Goal: Task Accomplishment & Management: Complete application form

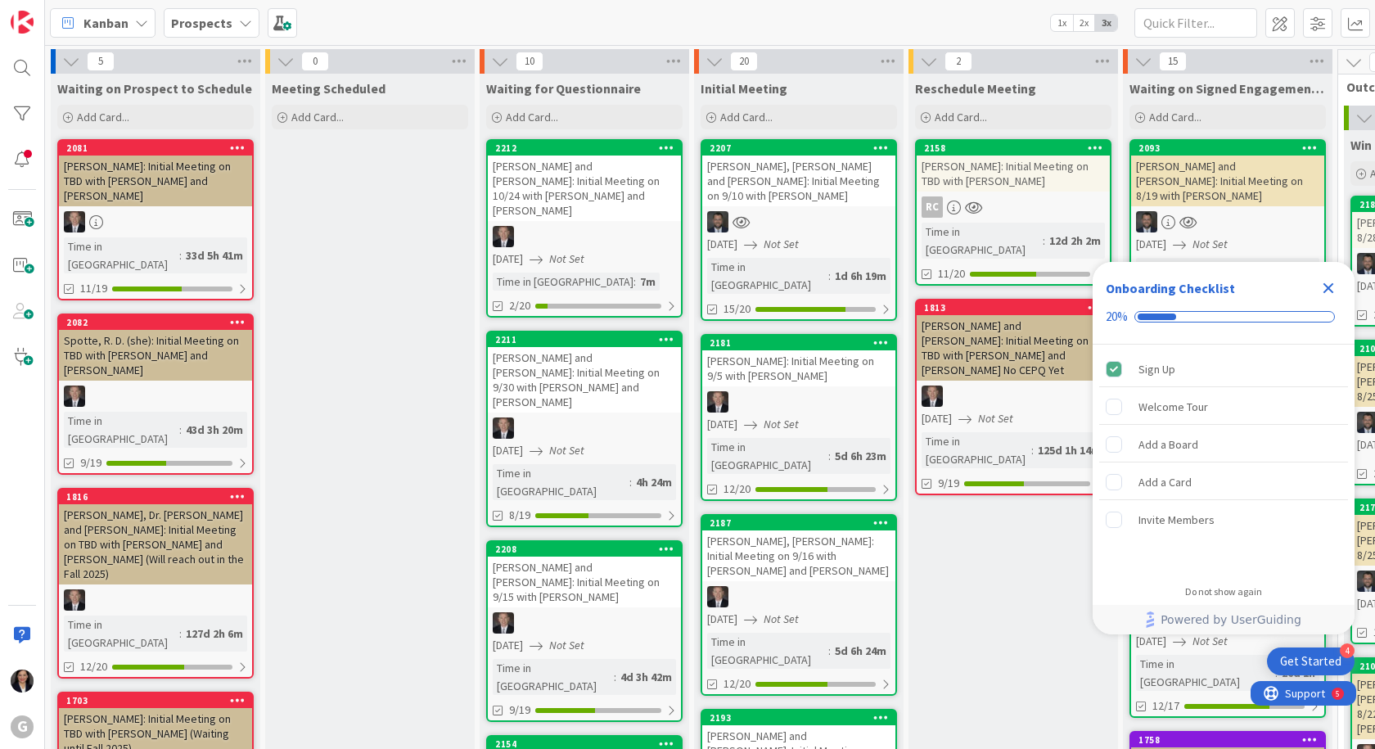
click at [1332, 291] on icon "Close Checklist" at bounding box center [1329, 288] width 11 height 11
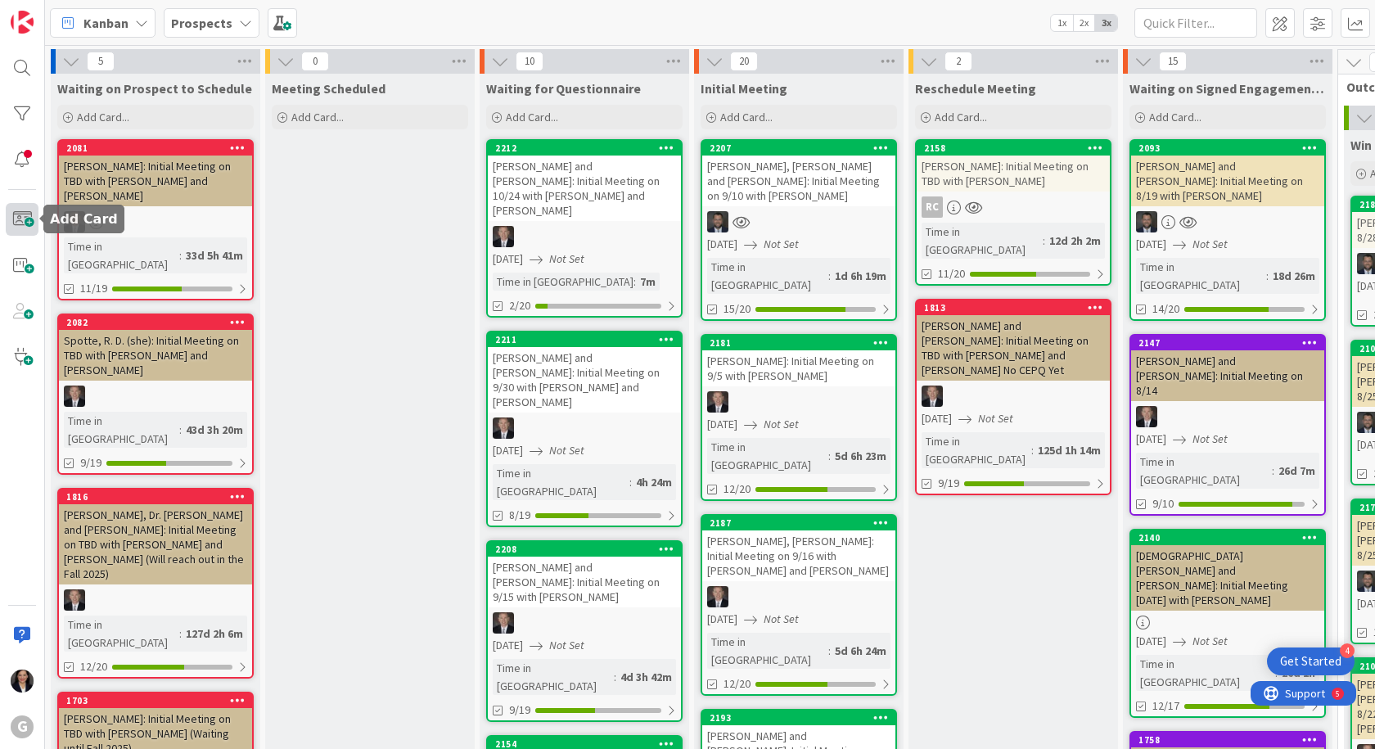
click at [31, 228] on span at bounding box center [22, 219] width 33 height 33
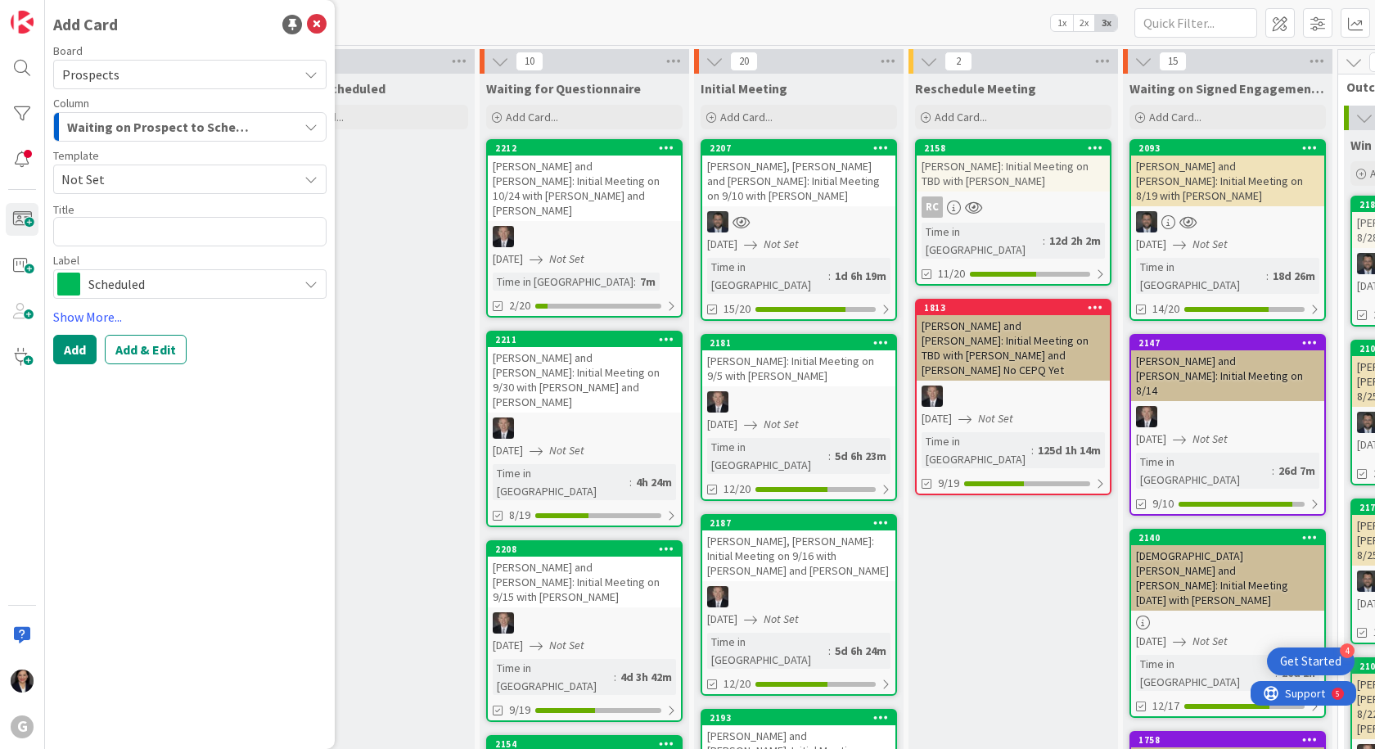
click at [161, 186] on span "Not Set" at bounding box center [173, 179] width 224 height 21
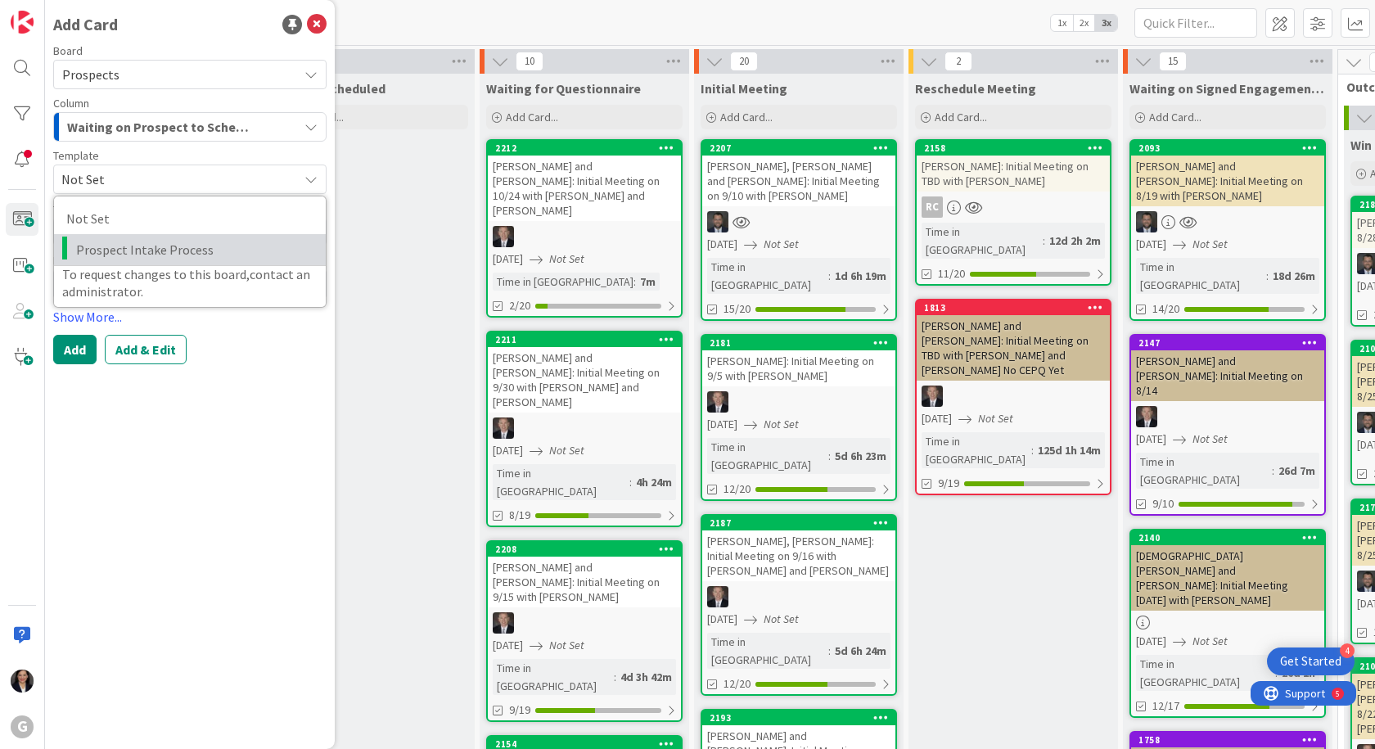
click at [160, 248] on span "Prospect Intake Process" at bounding box center [194, 249] width 237 height 21
type textarea "x"
type textarea "Prospect Intake Process"
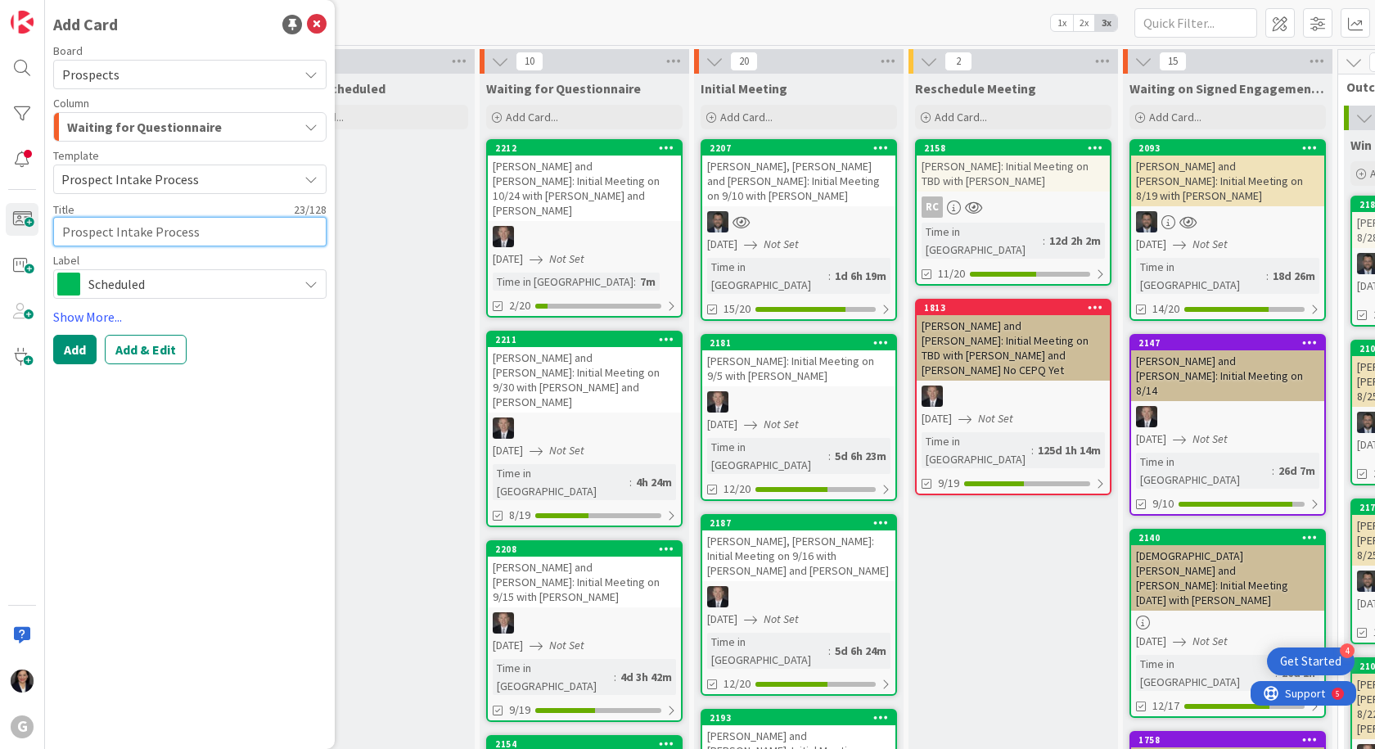
drag, startPoint x: 203, startPoint y: 230, endPoint x: 62, endPoint y: 226, distance: 140.9
click at [62, 226] on textarea "Prospect Intake Process" at bounding box center [189, 231] width 273 height 29
type textarea "x"
type textarea "S"
type textarea "x"
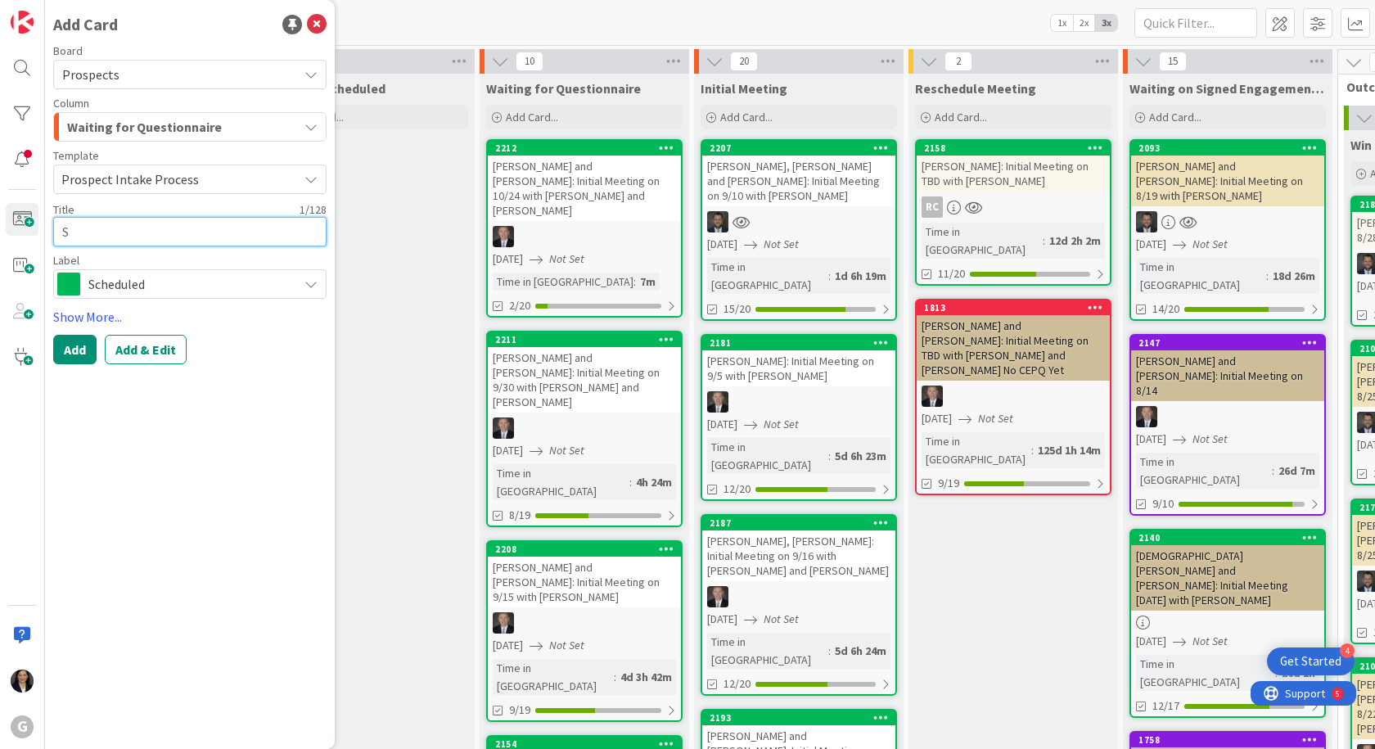
type textarea "So"
type textarea "x"
type textarea "Soa"
type textarea "x"
type textarea "Soar"
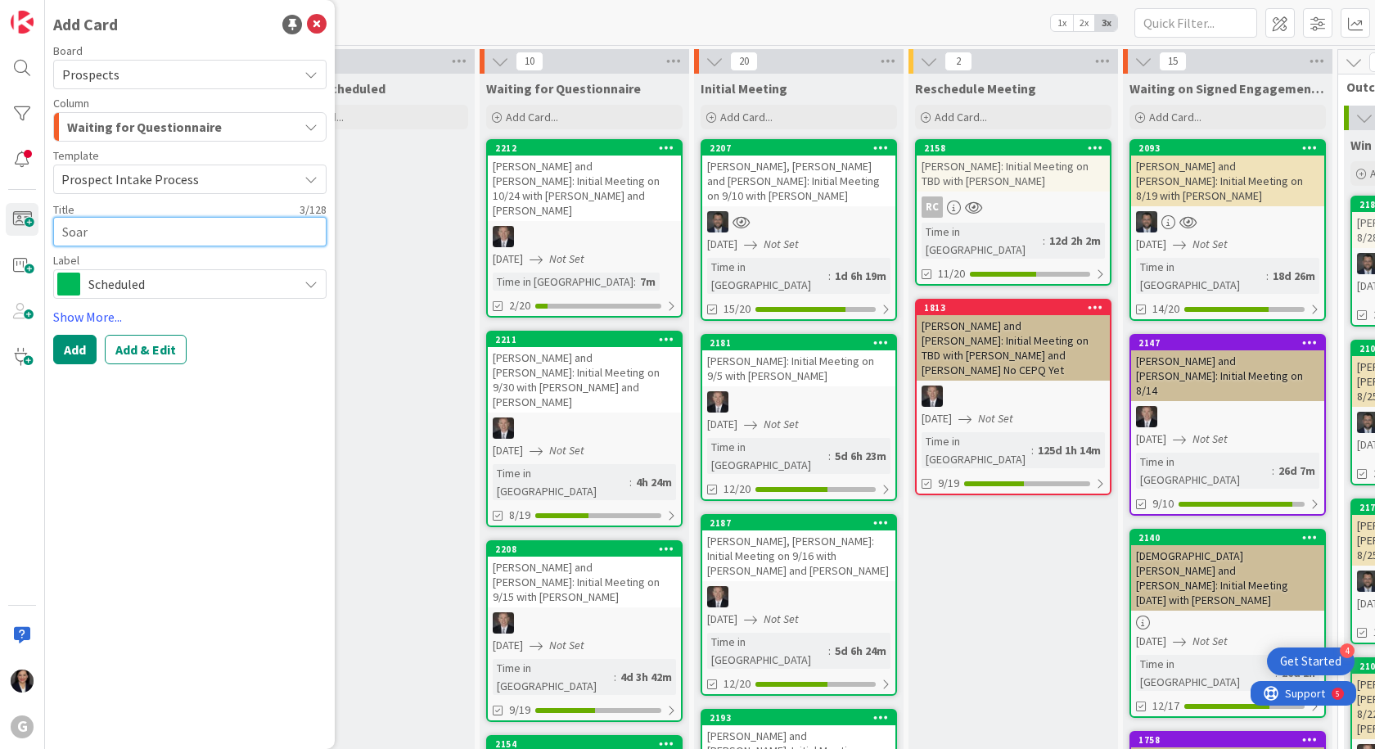
type textarea "x"
type textarea "Soare"
type textarea "x"
type textarea "[PERSON_NAME]"
type textarea "x"
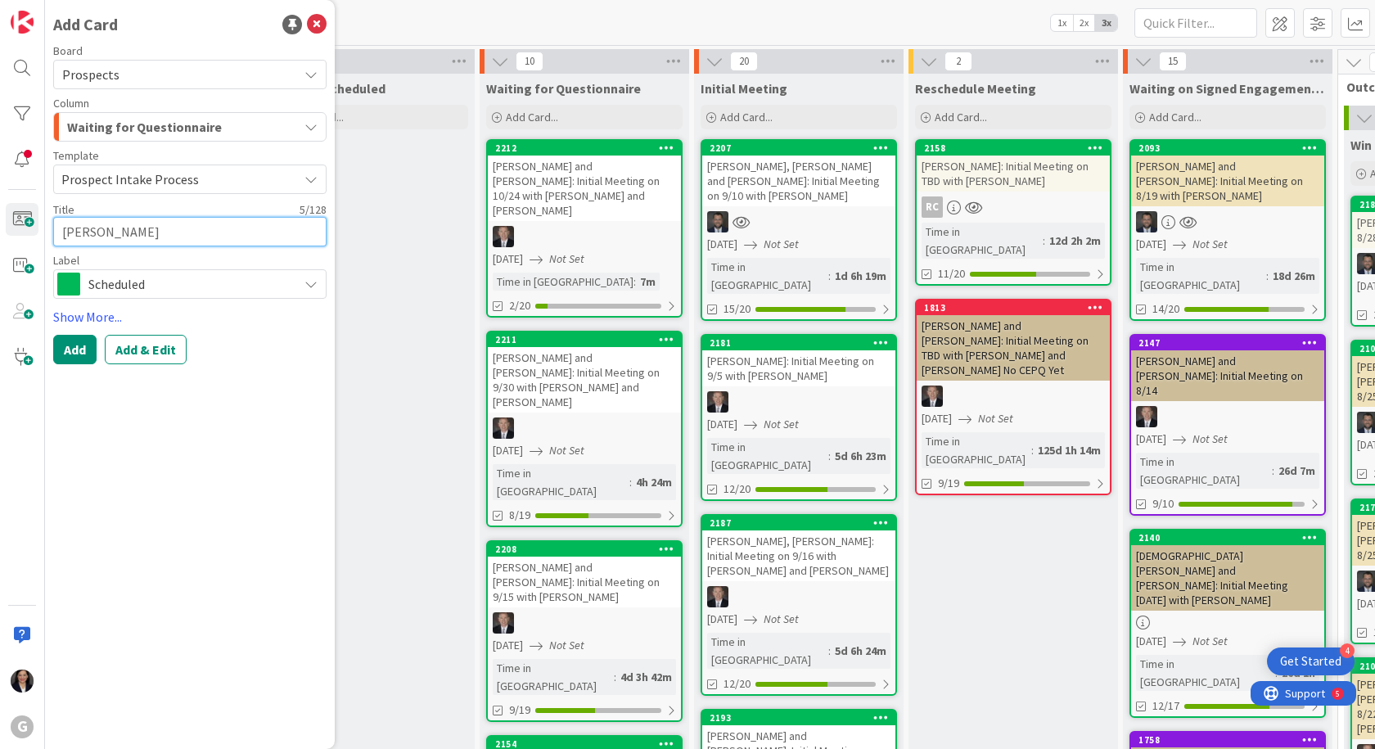
type textarea "[PERSON_NAME],"
type textarea "x"
type textarea "[PERSON_NAME],"
type textarea "x"
type textarea "[PERSON_NAME], S"
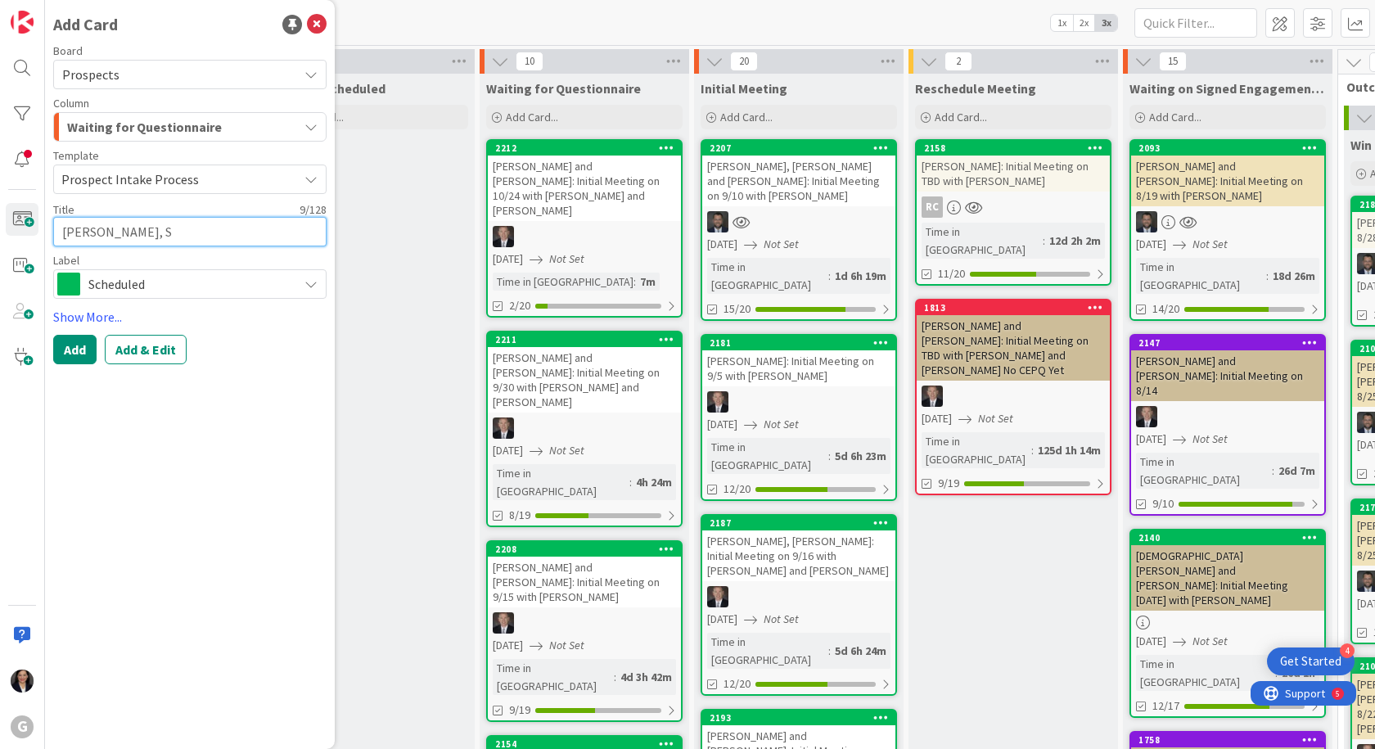
type textarea "x"
type textarea "[PERSON_NAME]"
type textarea "x"
type textarea "[PERSON_NAME]"
type textarea "x"
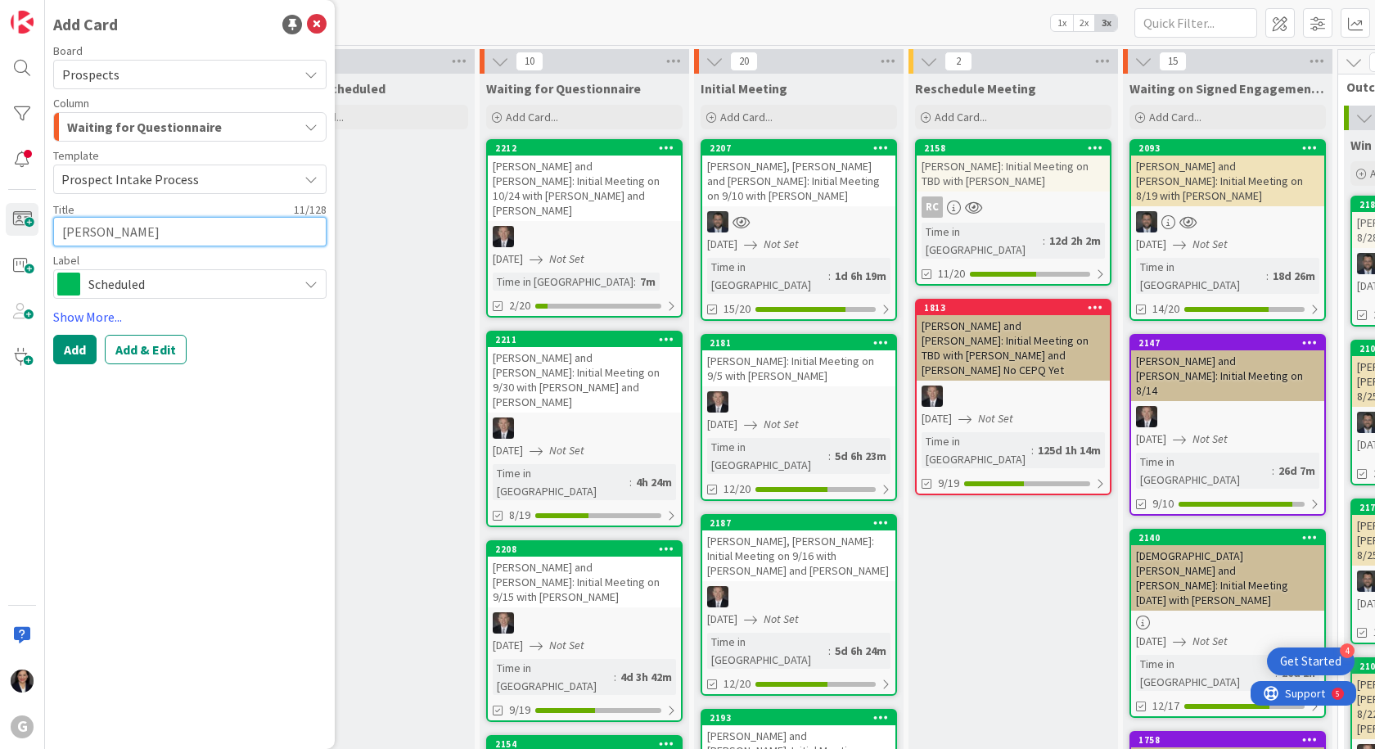
type textarea "[PERSON_NAME]"
type textarea "x"
type textarea "[PERSON_NAME]"
type textarea "x"
type textarea "[PERSON_NAME]"
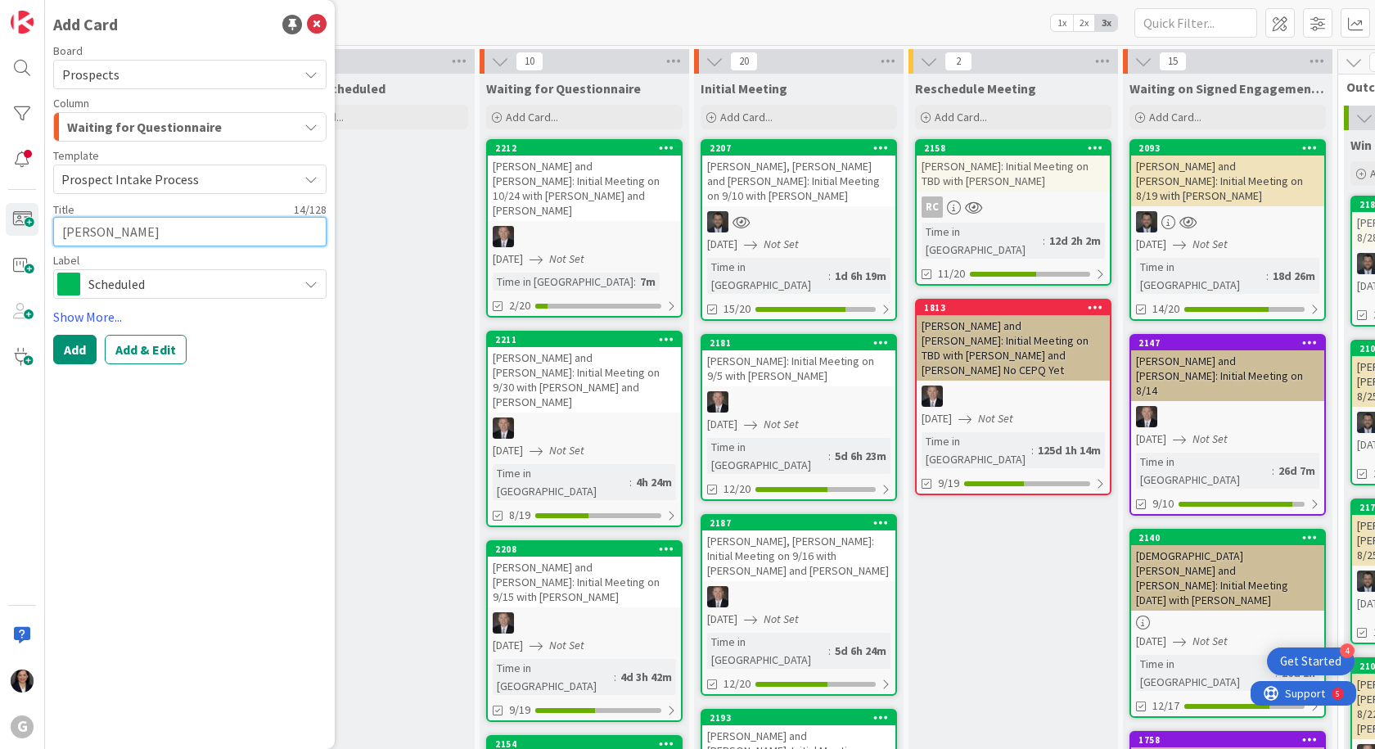
type textarea "x"
type textarea "[PERSON_NAME]:"
type textarea "x"
type textarea "[PERSON_NAME]:"
type textarea "x"
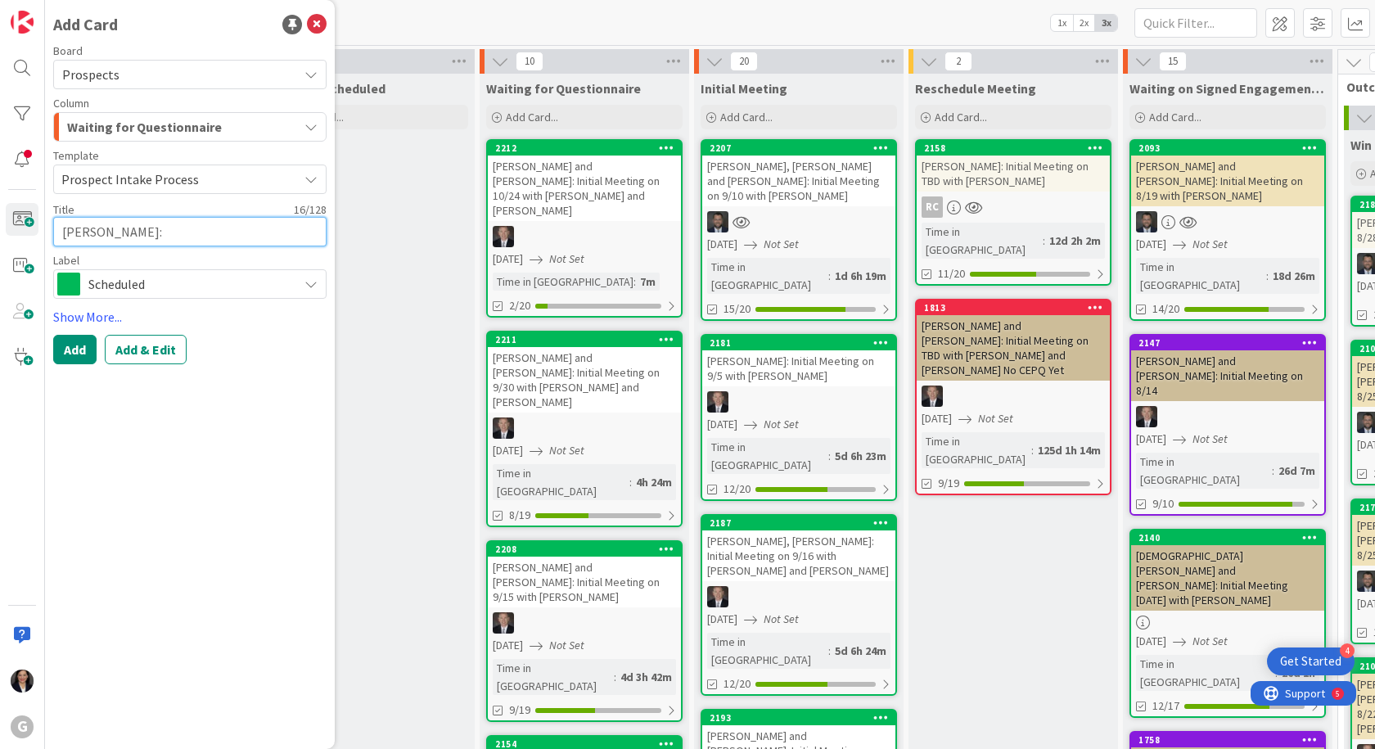
type textarea "[PERSON_NAME]: I"
type textarea "x"
type textarea "[PERSON_NAME]: In"
type textarea "x"
type textarea "[PERSON_NAME]: Ini"
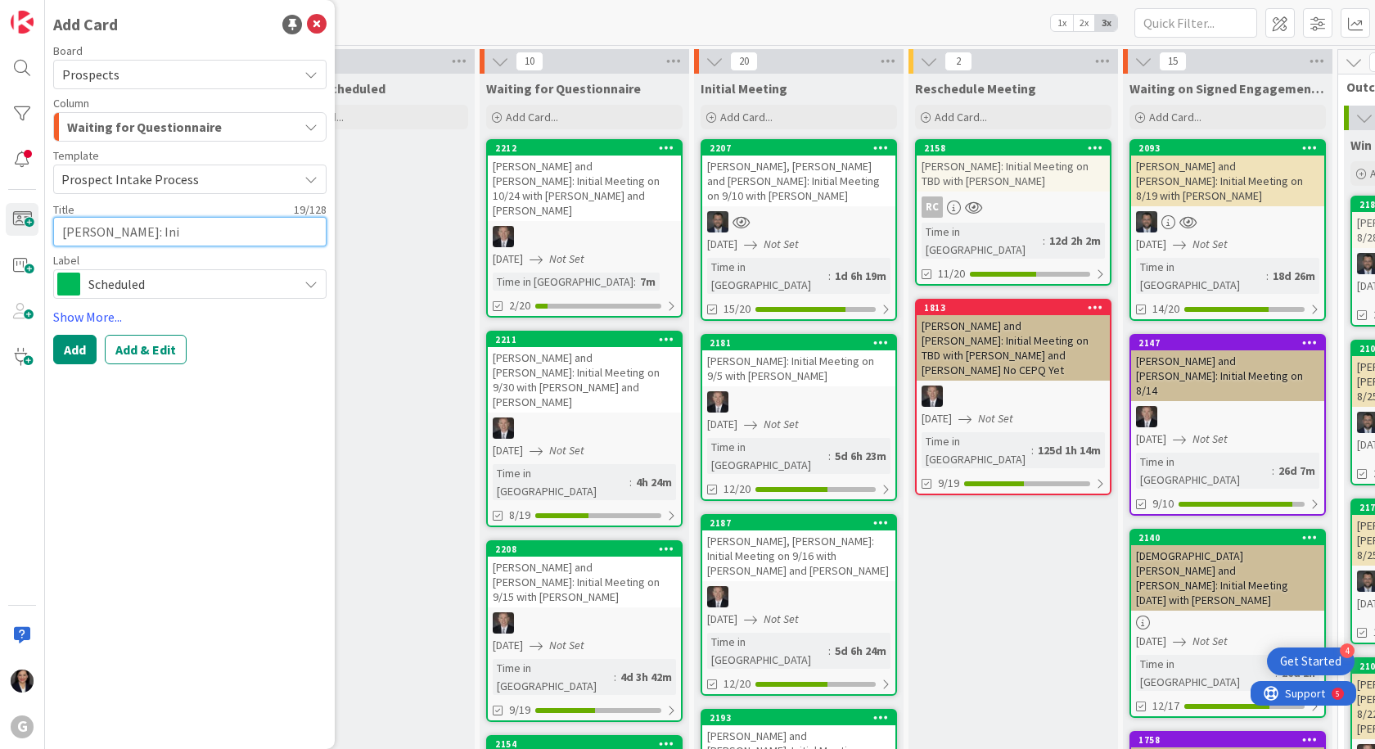
type textarea "x"
type textarea "[PERSON_NAME]: Init"
type textarea "x"
type textarea "[PERSON_NAME]: Initi"
type textarea "x"
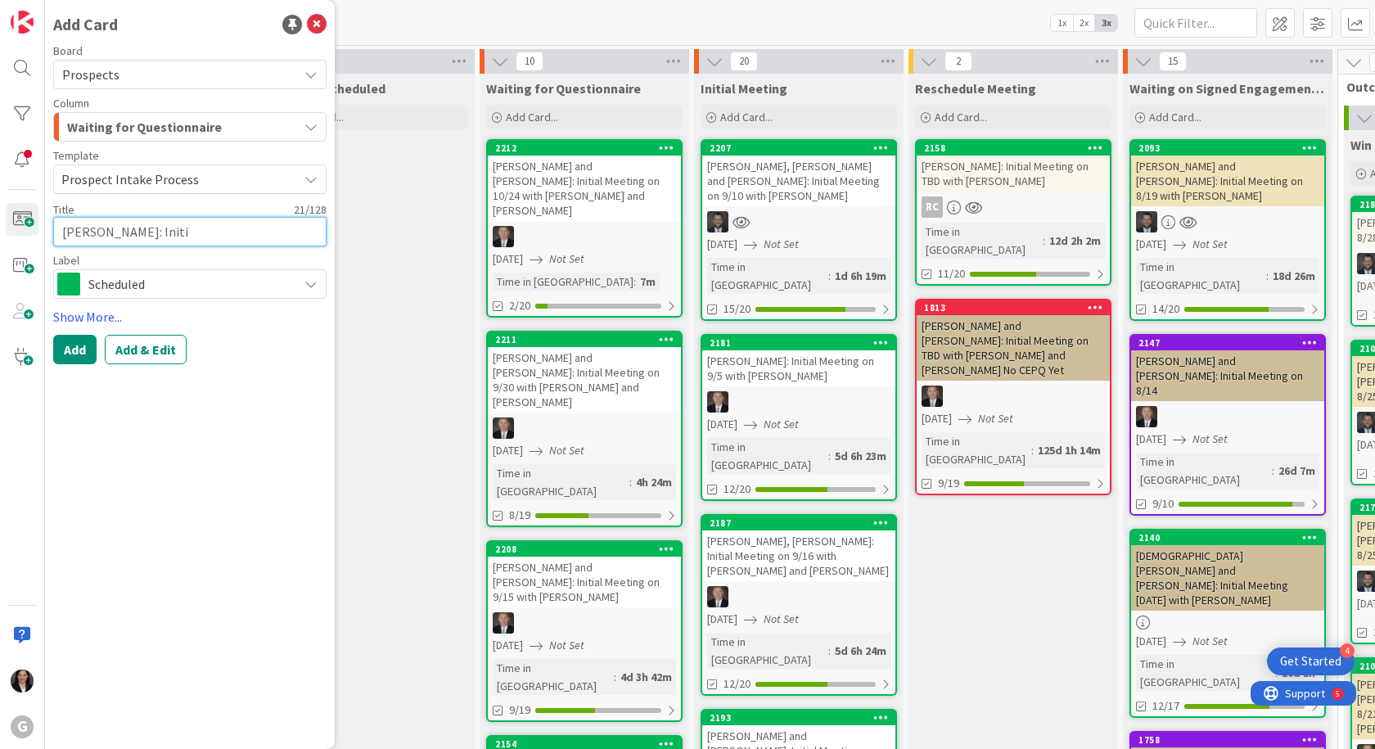
type textarea "[PERSON_NAME]: Initia"
type textarea "x"
type textarea "[PERSON_NAME]: Initial"
type textarea "x"
type textarea "[PERSON_NAME]: Initial"
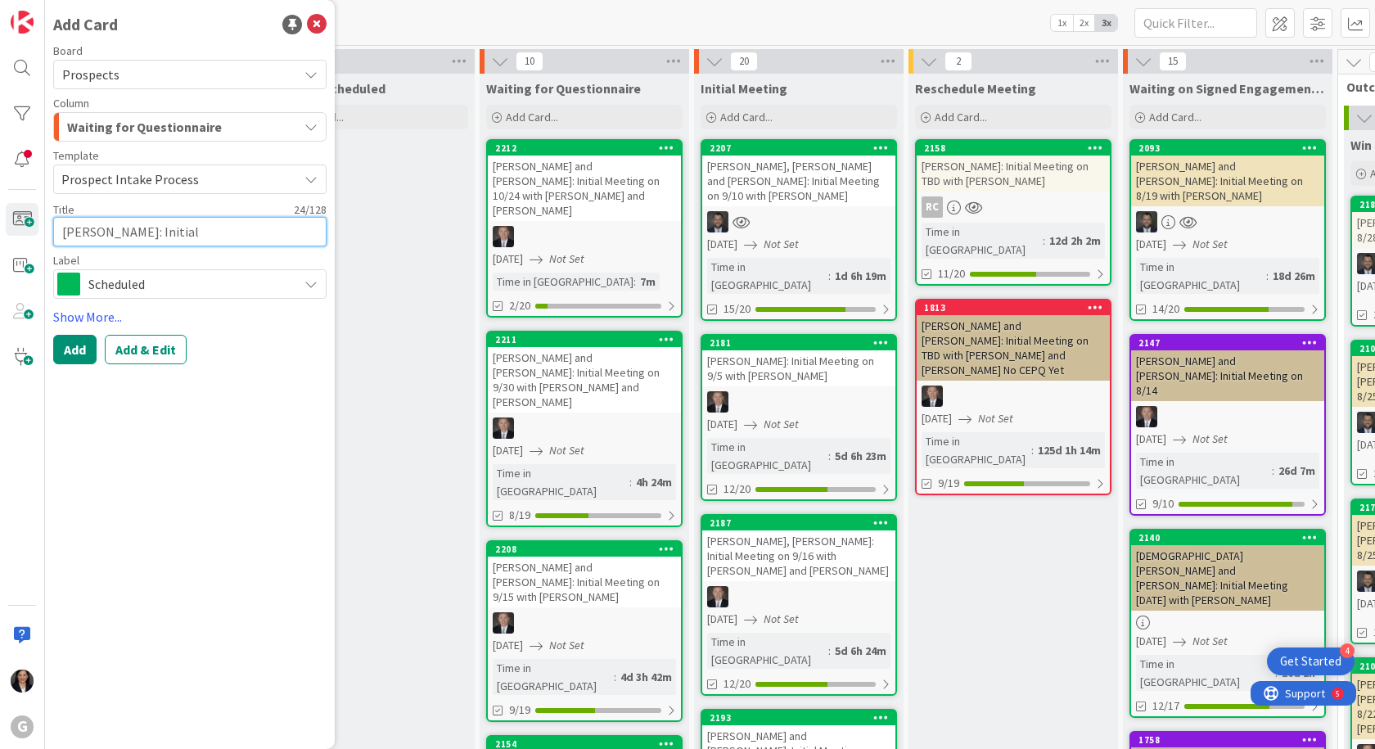
type textarea "x"
type textarea "[PERSON_NAME]: Initial M"
type textarea "x"
type textarea "[PERSON_NAME]: Initial Me"
type textarea "x"
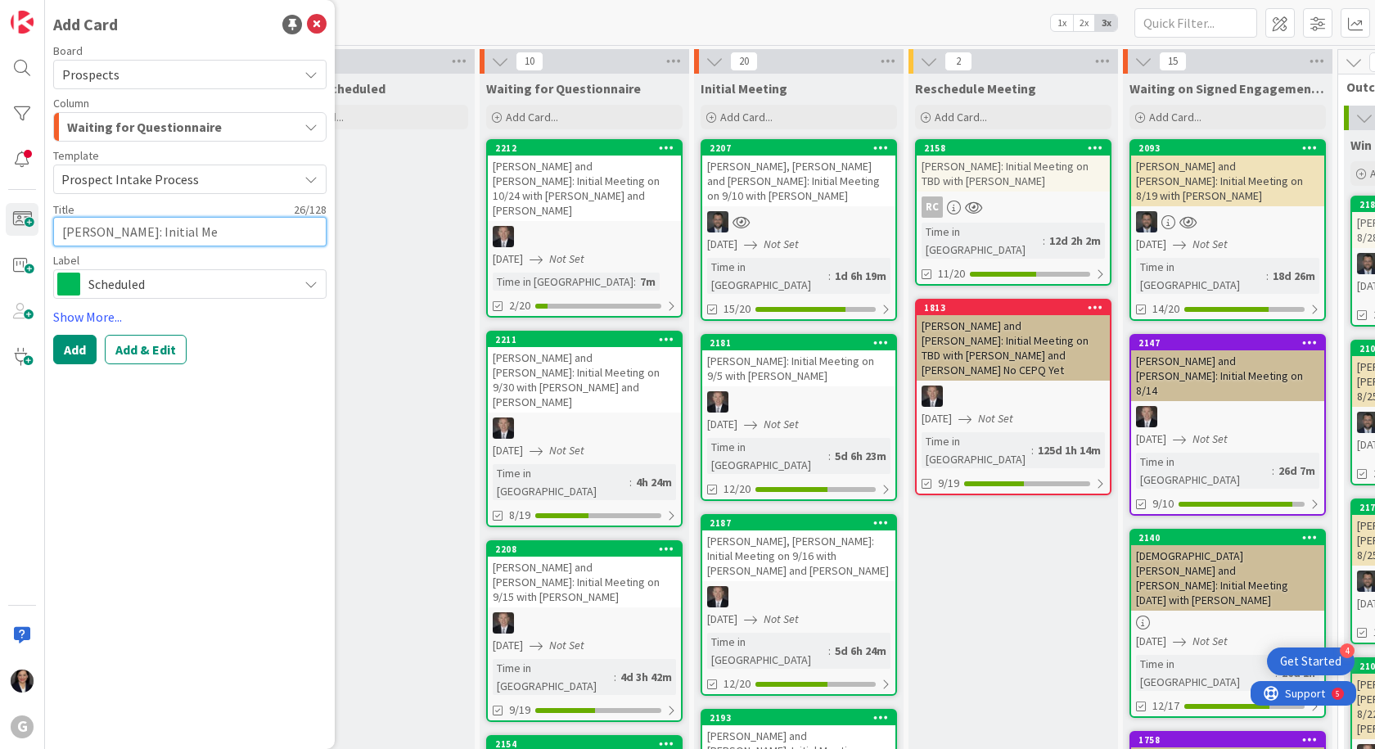
type textarea "[PERSON_NAME]: Initial Mee"
type textarea "x"
type textarea "[PERSON_NAME]: Initial Meet"
type textarea "x"
type textarea "[PERSON_NAME]: Initial Meeti"
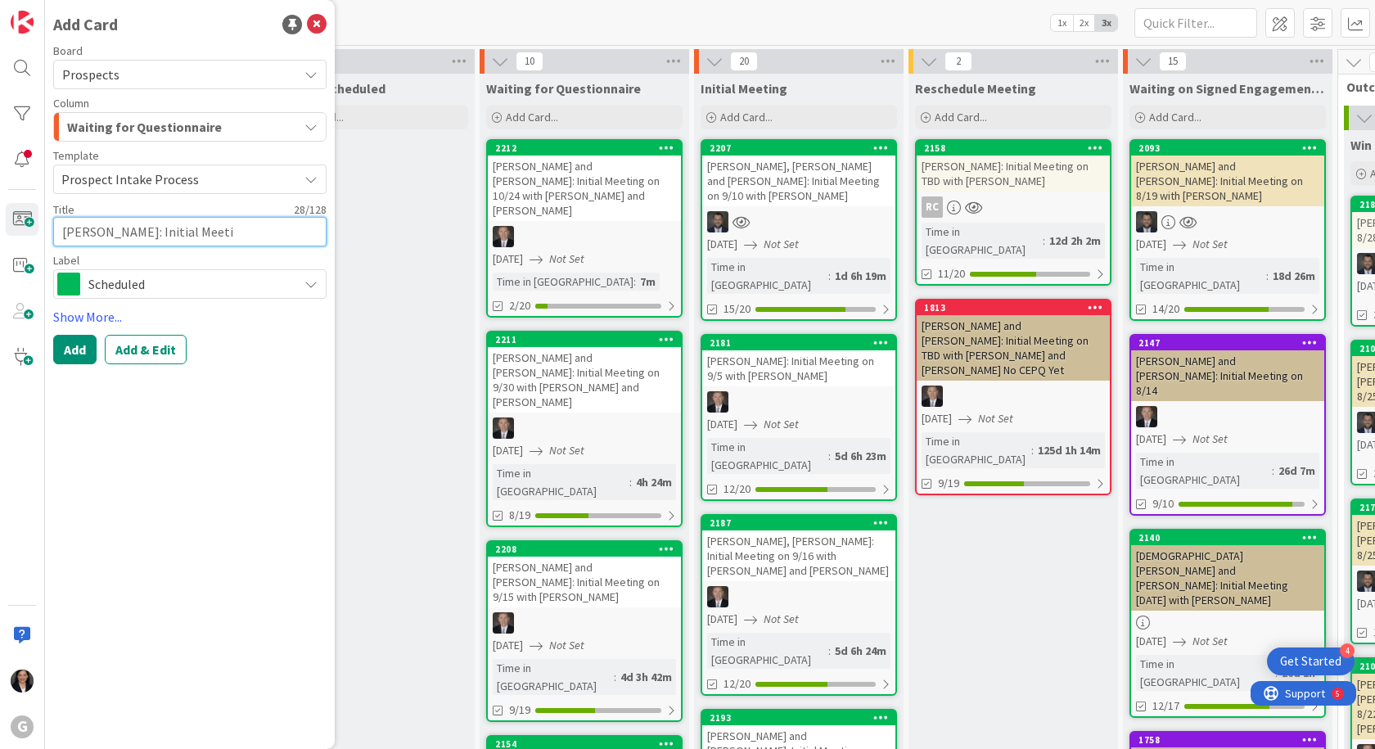
type textarea "x"
type textarea "[PERSON_NAME]: Initial Meetin"
type textarea "x"
type textarea "[PERSON_NAME]: Initial Meeting"
type textarea "x"
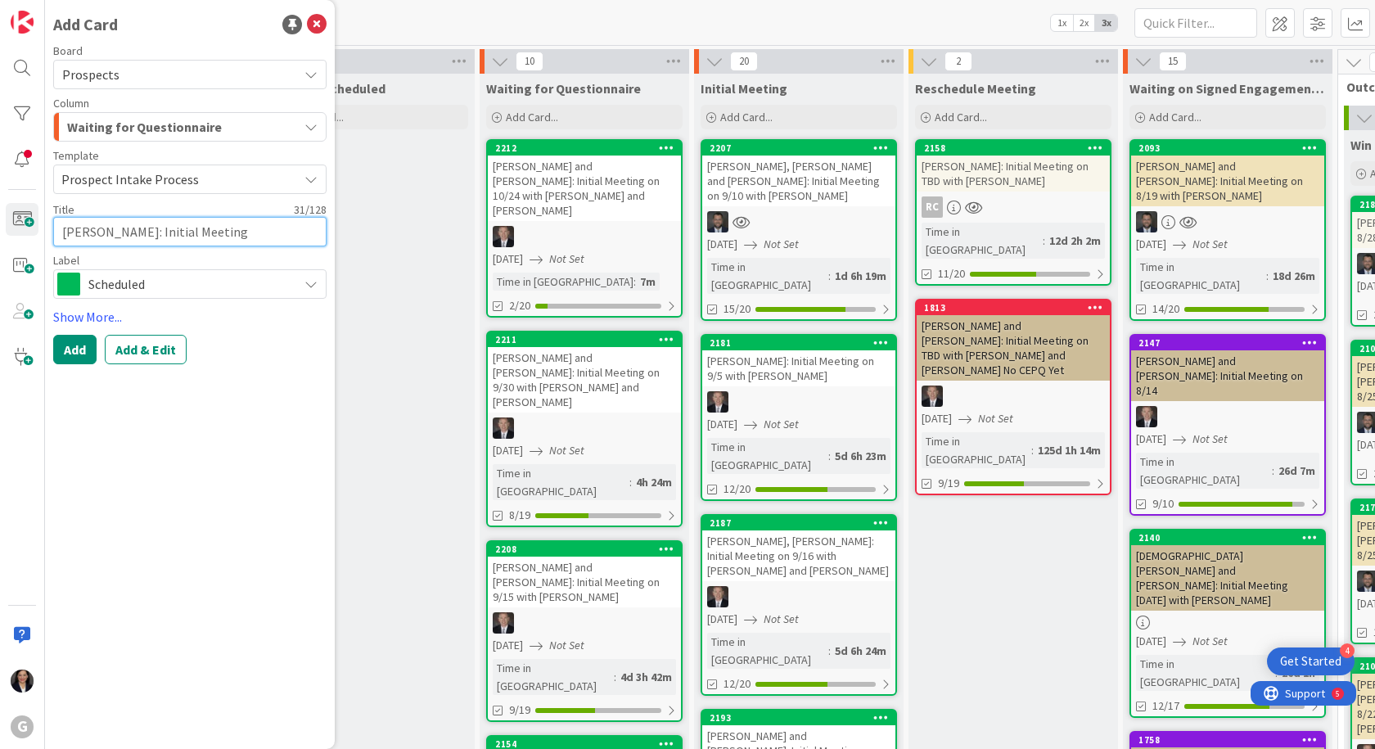
type textarea "[PERSON_NAME]: Initial Meeting"
type textarea "x"
type textarea "[PERSON_NAME]: Initial Meeting 9"
type textarea "x"
type textarea "[PERSON_NAME]: Initial Meeting 9/"
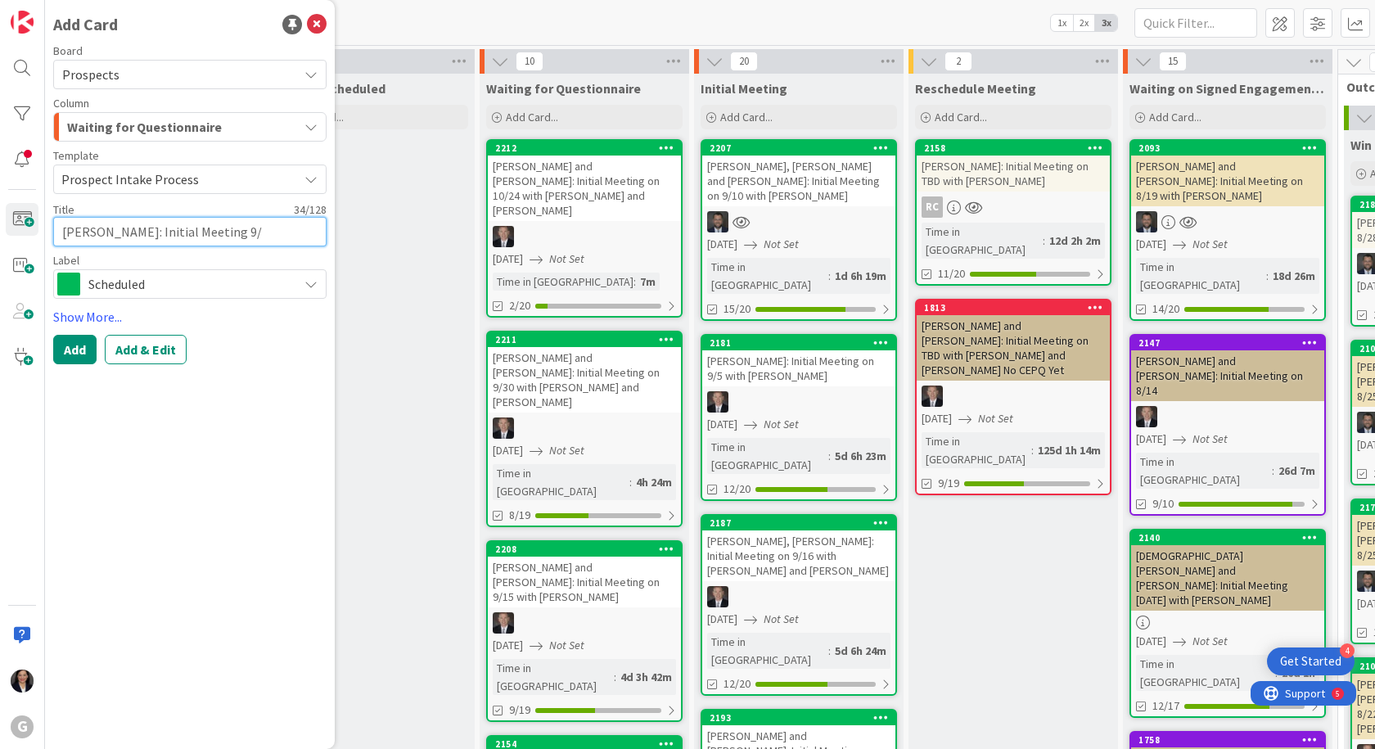
type textarea "x"
type textarea "[PERSON_NAME]: Initial Meeting 9/1"
type textarea "x"
type textarea "[PERSON_NAME]: Initial Meeting 9/11"
type textarea "x"
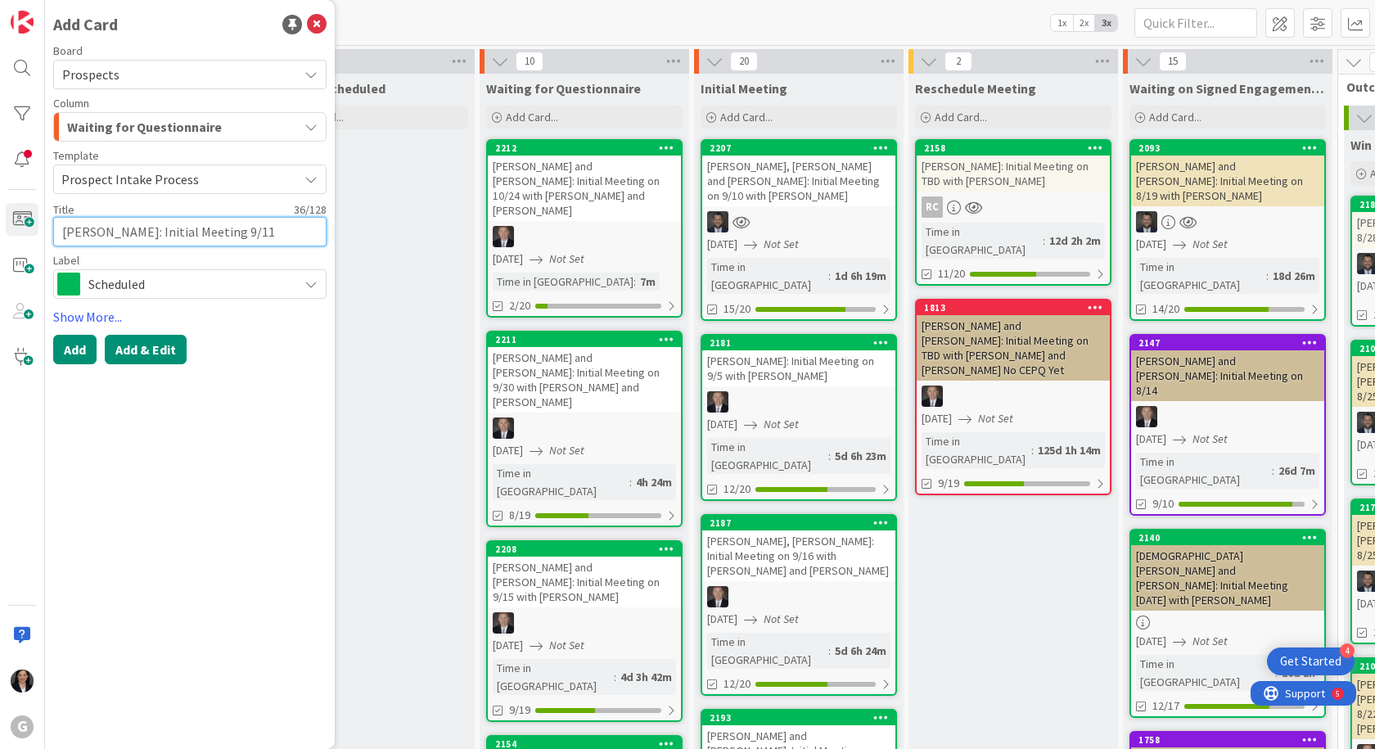
type textarea "[PERSON_NAME]: Initial Meeting 9/11"
type textarea "x"
type textarea "[PERSON_NAME]: Initial Meeting 9/11 w"
type textarea "x"
type textarea "[PERSON_NAME]: Initial Meeting 9/11 wi"
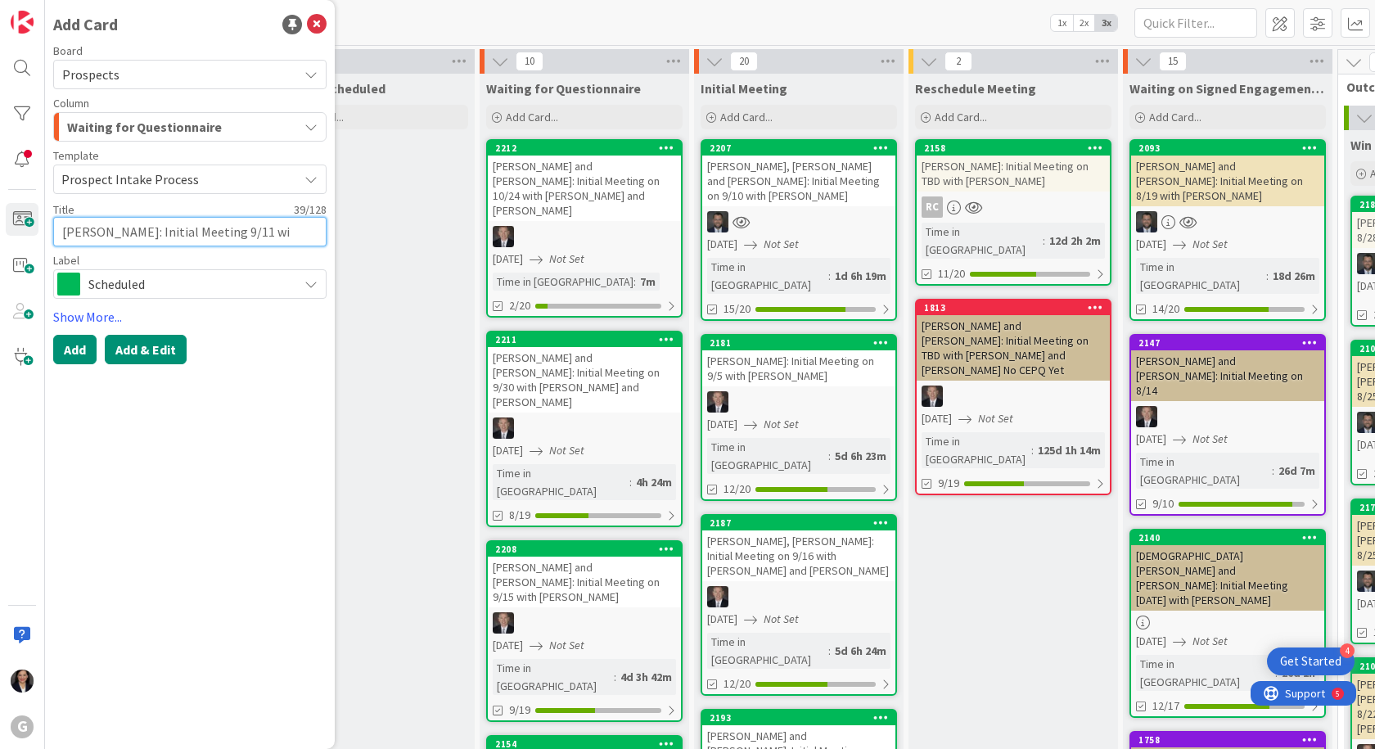
type textarea "x"
type textarea "[PERSON_NAME]: Initial Meeting 9/11 wit"
type textarea "x"
type textarea "[PERSON_NAME]: Initial Meeting 9/11 with"
type textarea "x"
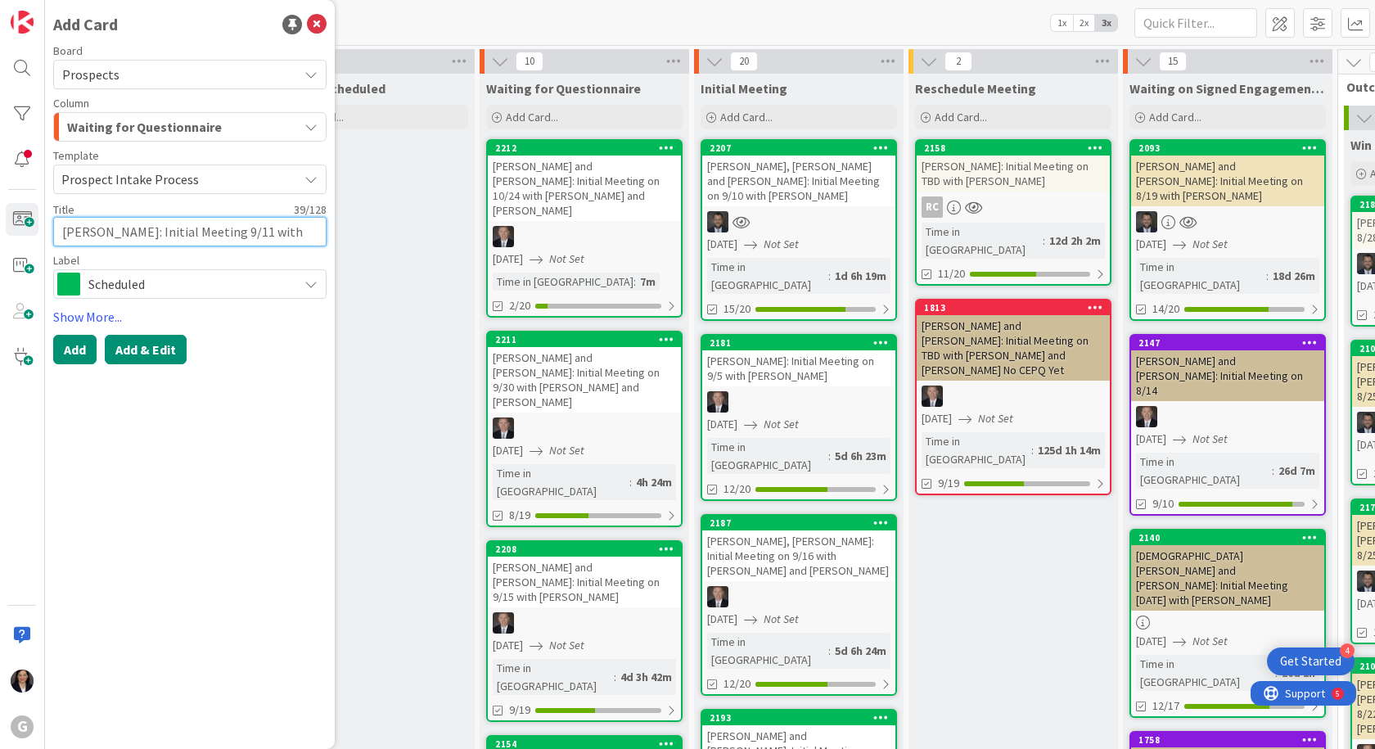
type textarea "[PERSON_NAME]: Initial Meeting 9/11 with"
type textarea "x"
type textarea "[PERSON_NAME]: Initial Meeting 9/11 with J"
type textarea "x"
type textarea "[PERSON_NAME]: Initial Meeting 9/11 with [PERSON_NAME]"
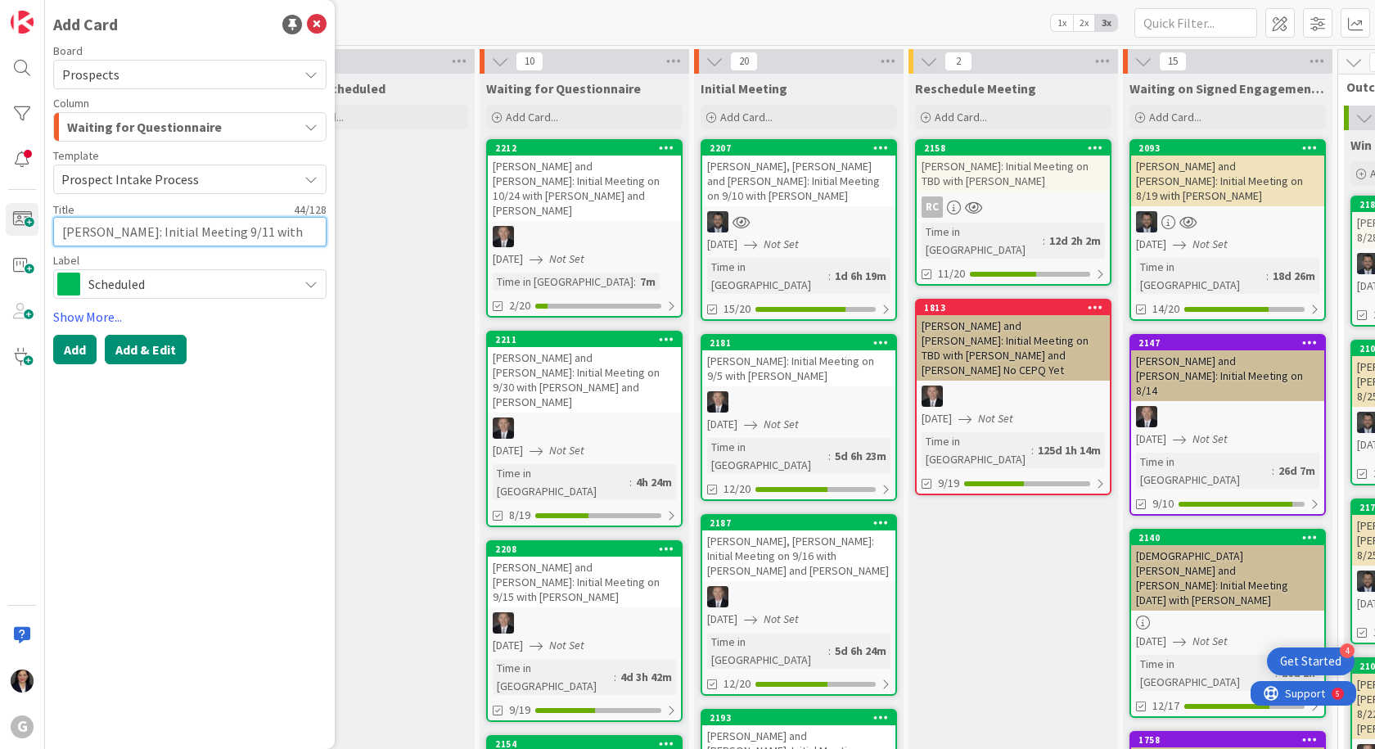
type textarea "x"
type textarea "[PERSON_NAME]: Initial Meeting 9/11 with [PERSON_NAME]"
type textarea "x"
type textarea "[PERSON_NAME]: Initial Meeting 9/11 with [PERSON_NAME]"
type textarea "x"
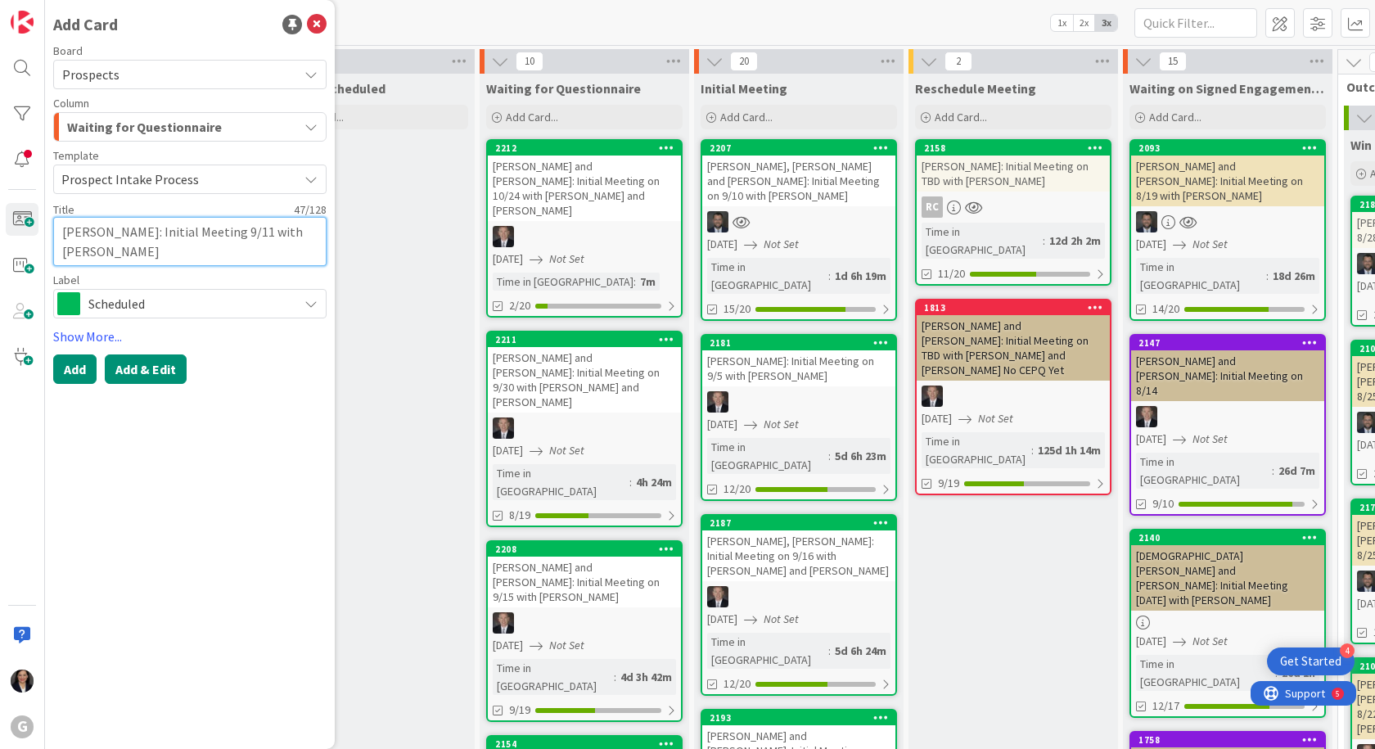
type textarea "[PERSON_NAME]: Initial Meeting 9/11 with [PERSON_NAME]"
click at [137, 368] on button "Add & Edit" at bounding box center [146, 368] width 82 height 29
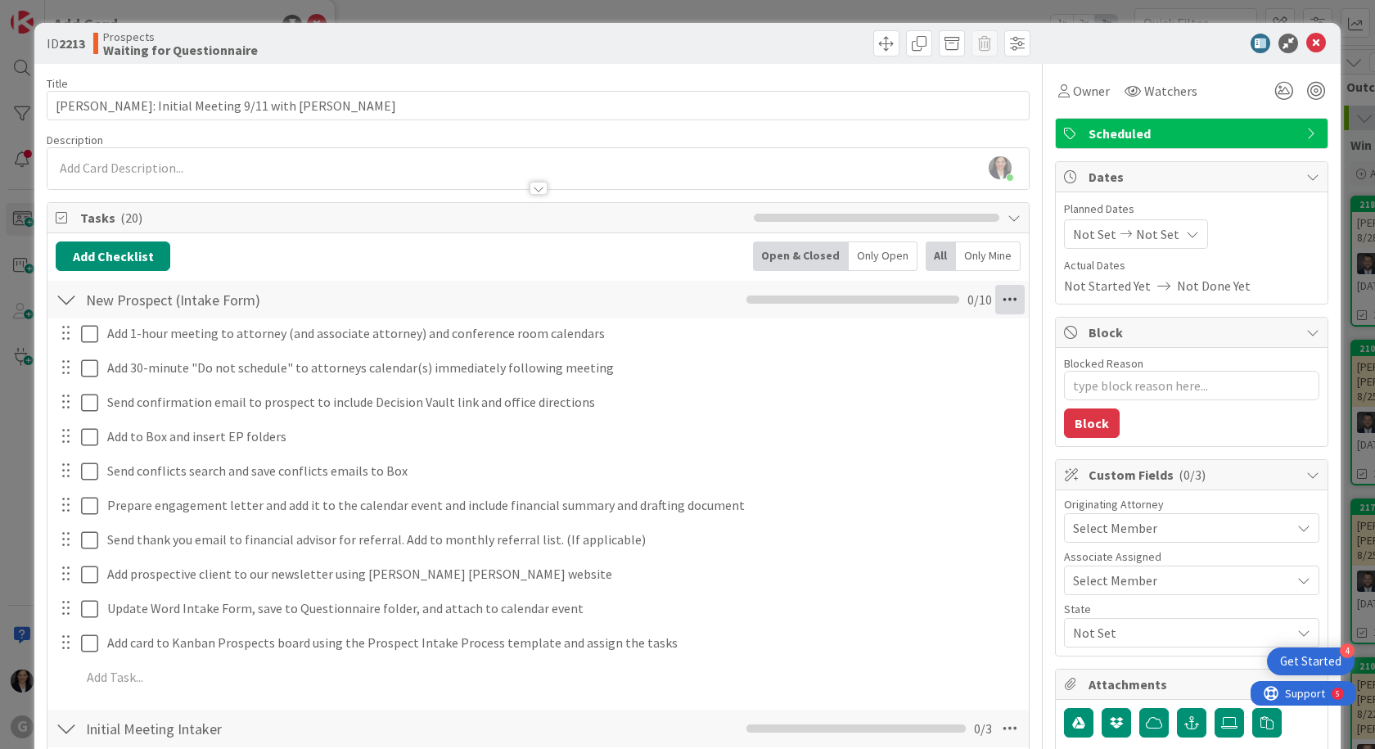
click at [995, 302] on icon at bounding box center [1009, 299] width 29 height 29
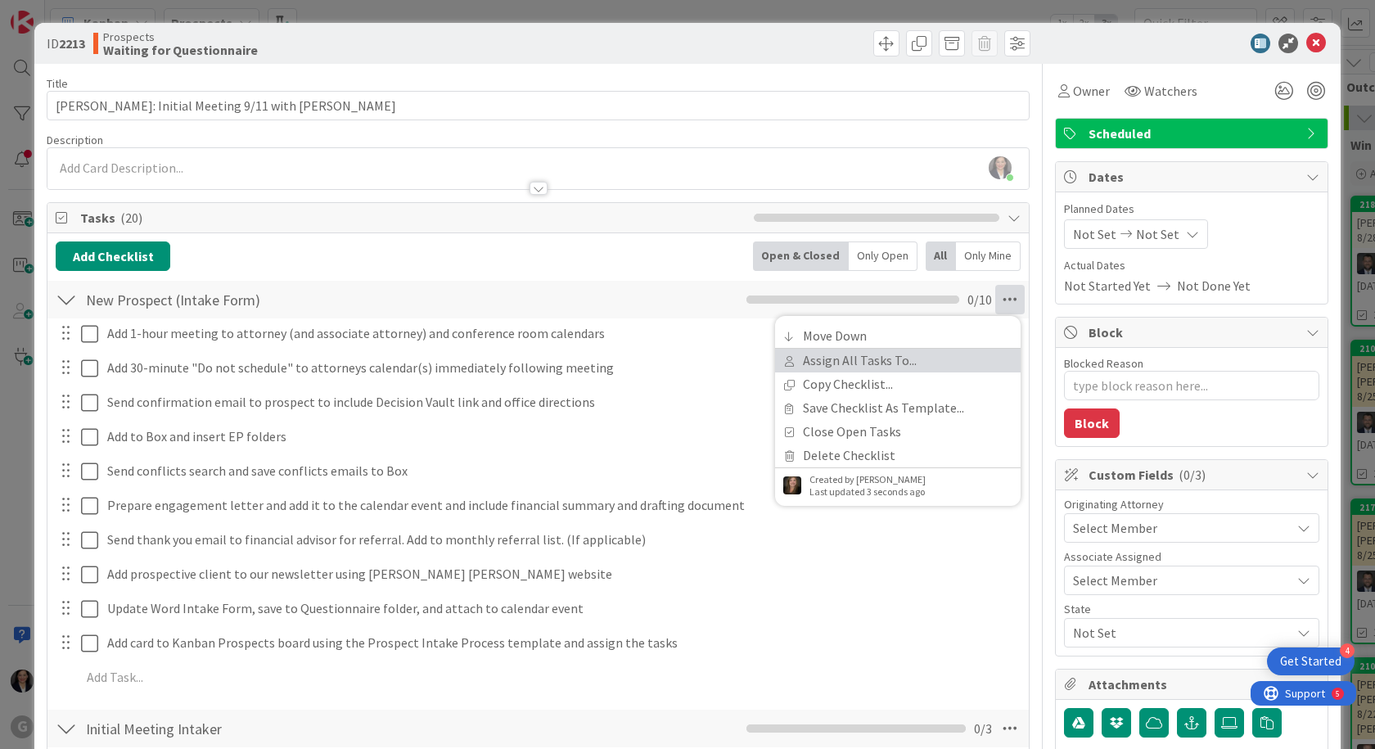
click at [933, 353] on link "Assign All Tasks To..." at bounding box center [898, 361] width 246 height 24
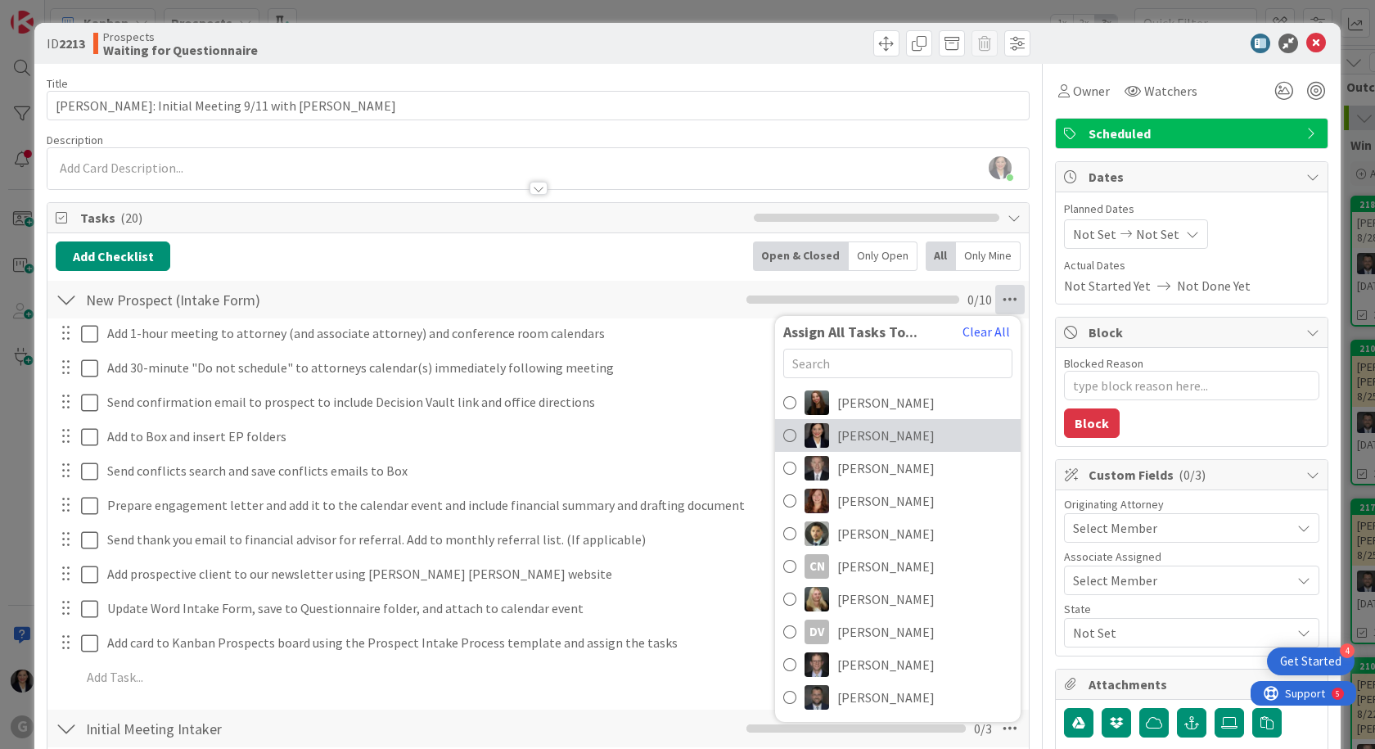
click at [909, 436] on link "[PERSON_NAME]" at bounding box center [898, 435] width 246 height 33
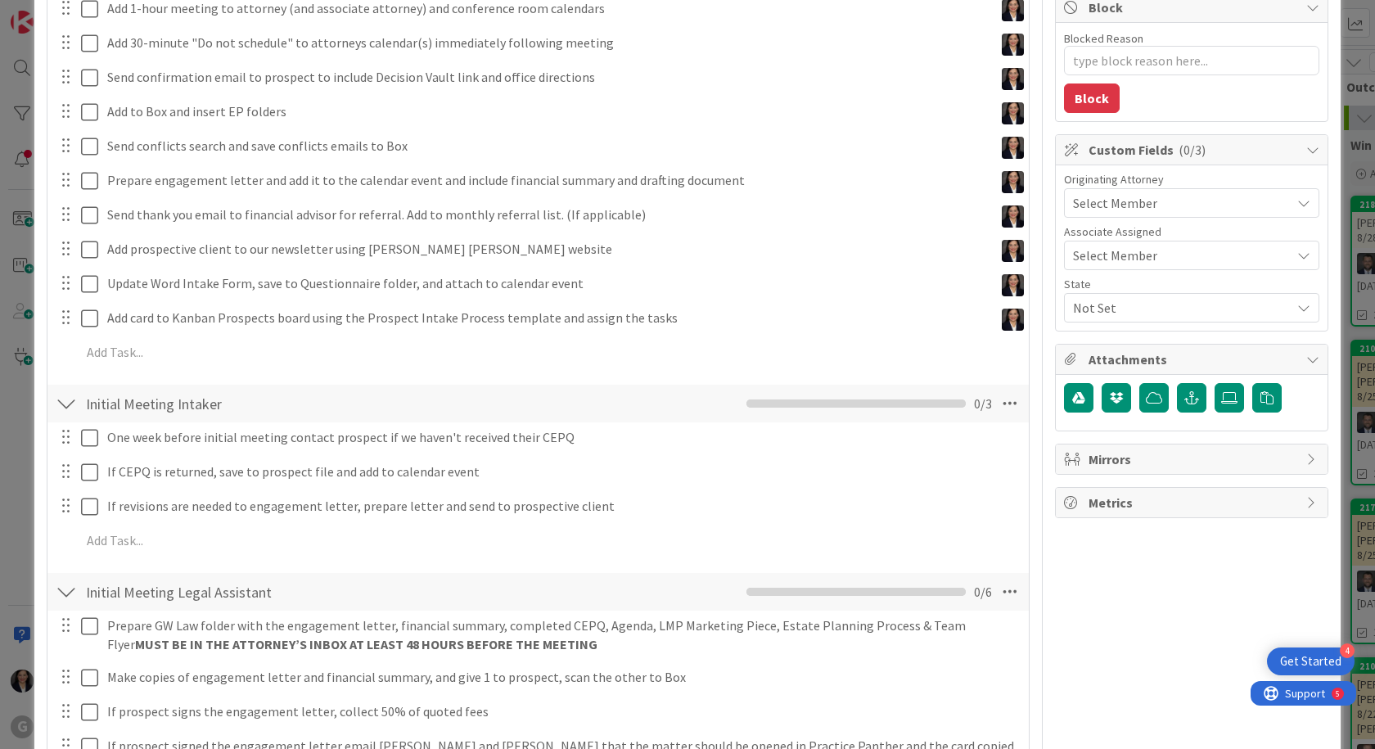
scroll to position [327, 0]
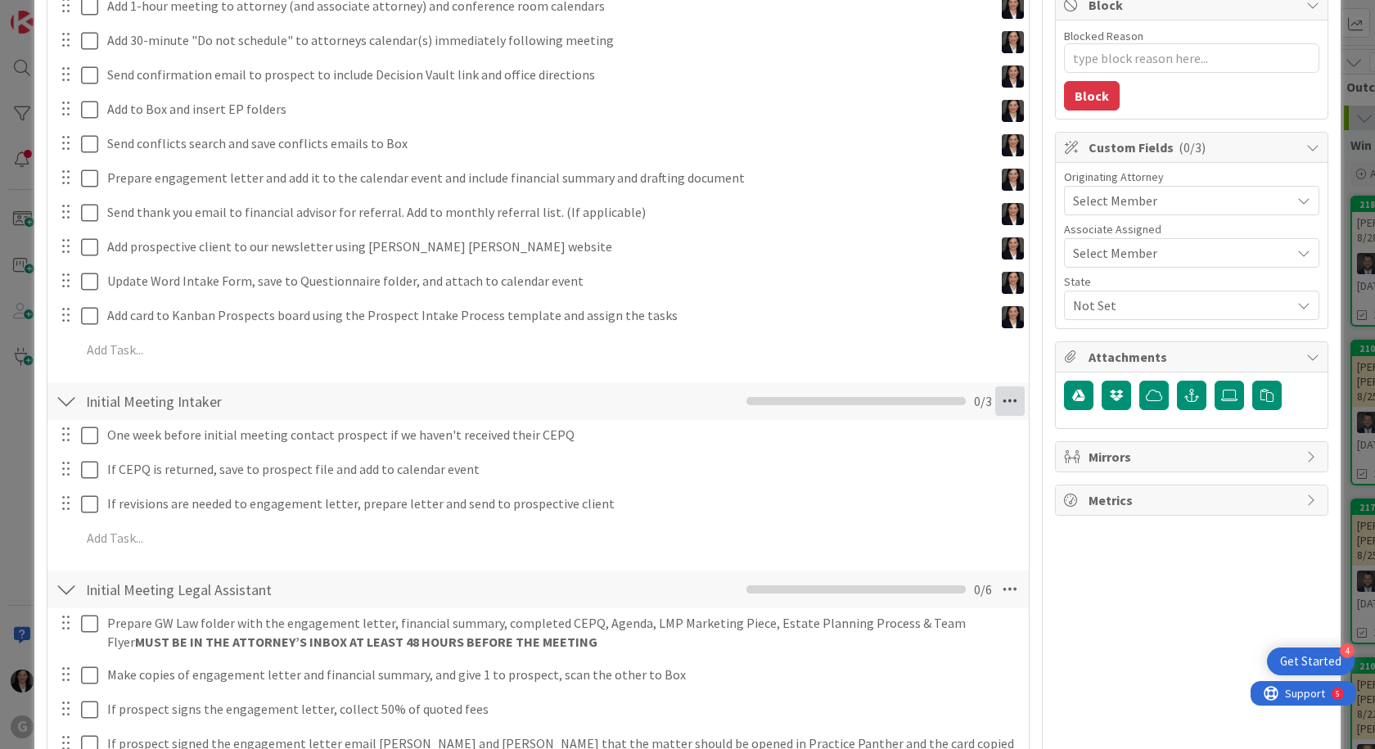
click at [995, 409] on icon at bounding box center [1009, 400] width 29 height 29
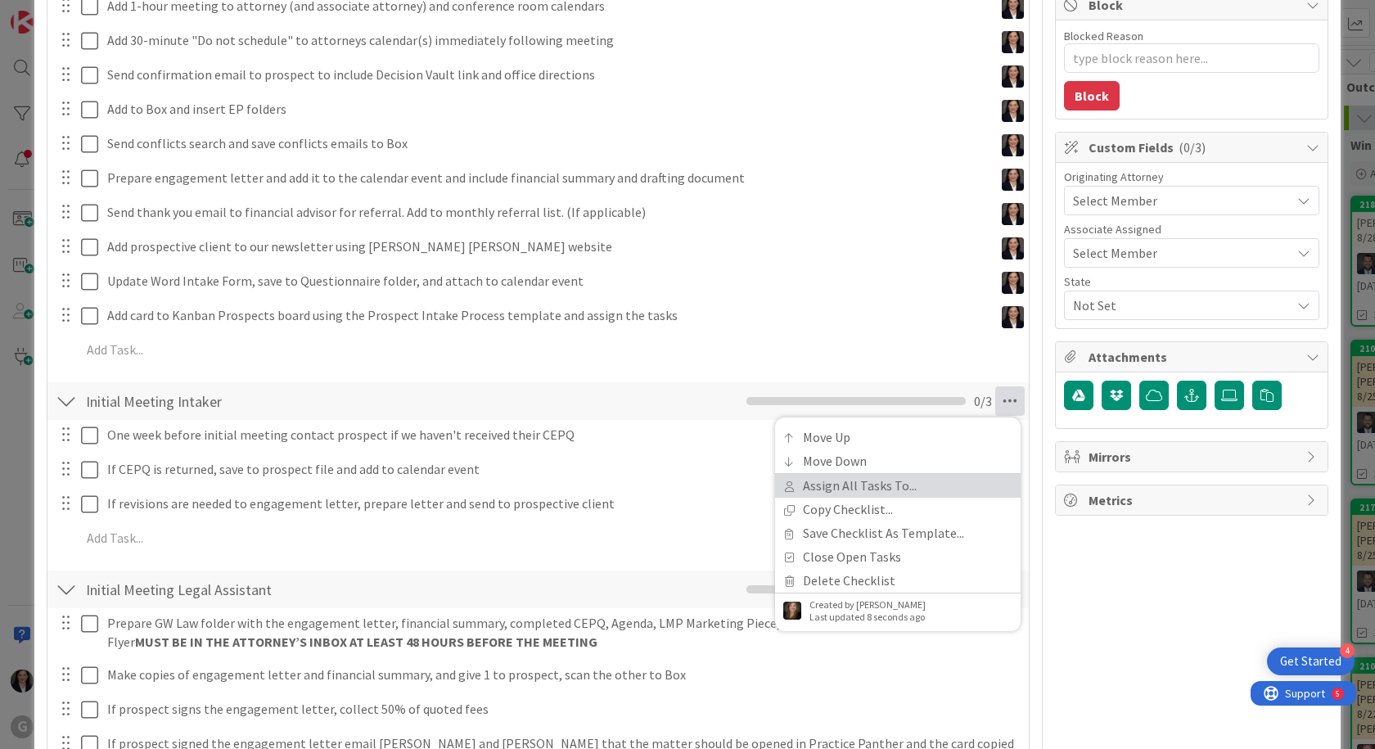
click at [941, 482] on link "Assign All Tasks To..." at bounding box center [898, 486] width 246 height 24
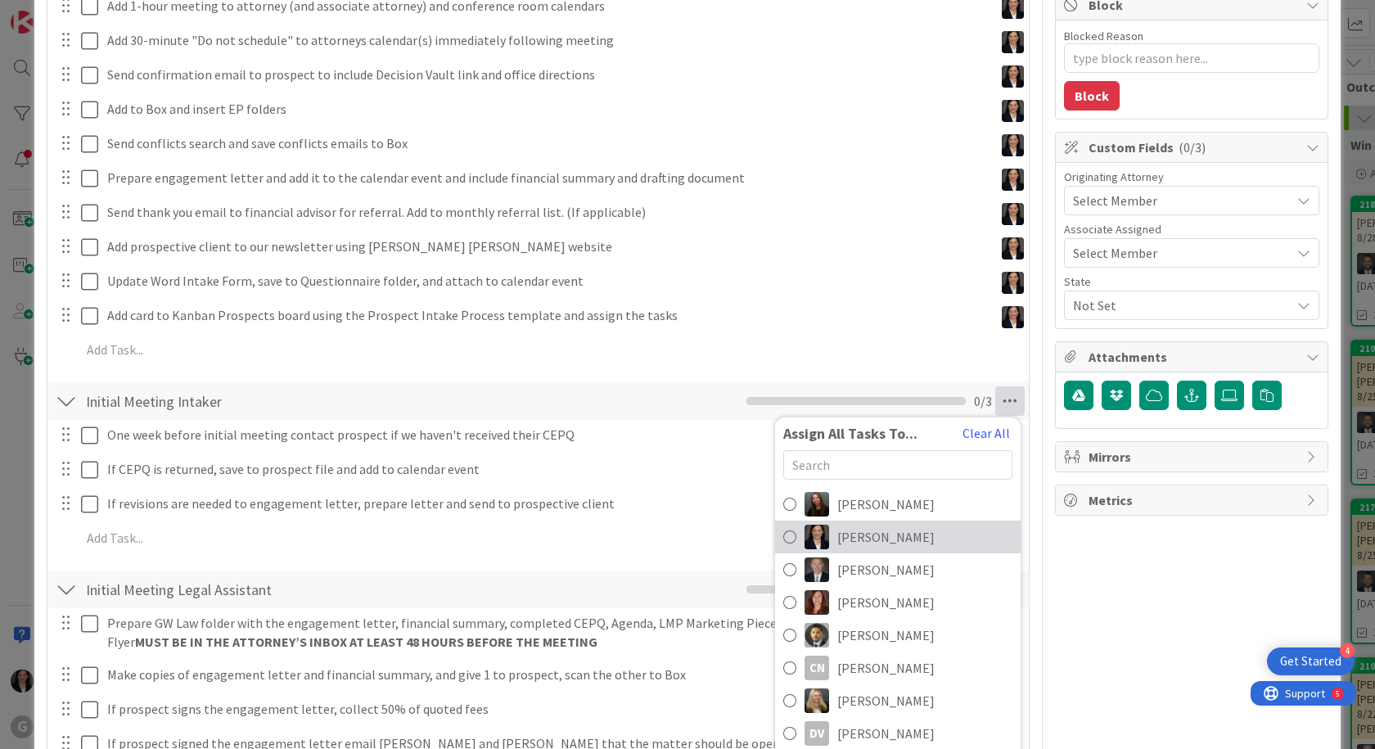
click at [905, 532] on span "[PERSON_NAME]" at bounding box center [885, 537] width 97 height 20
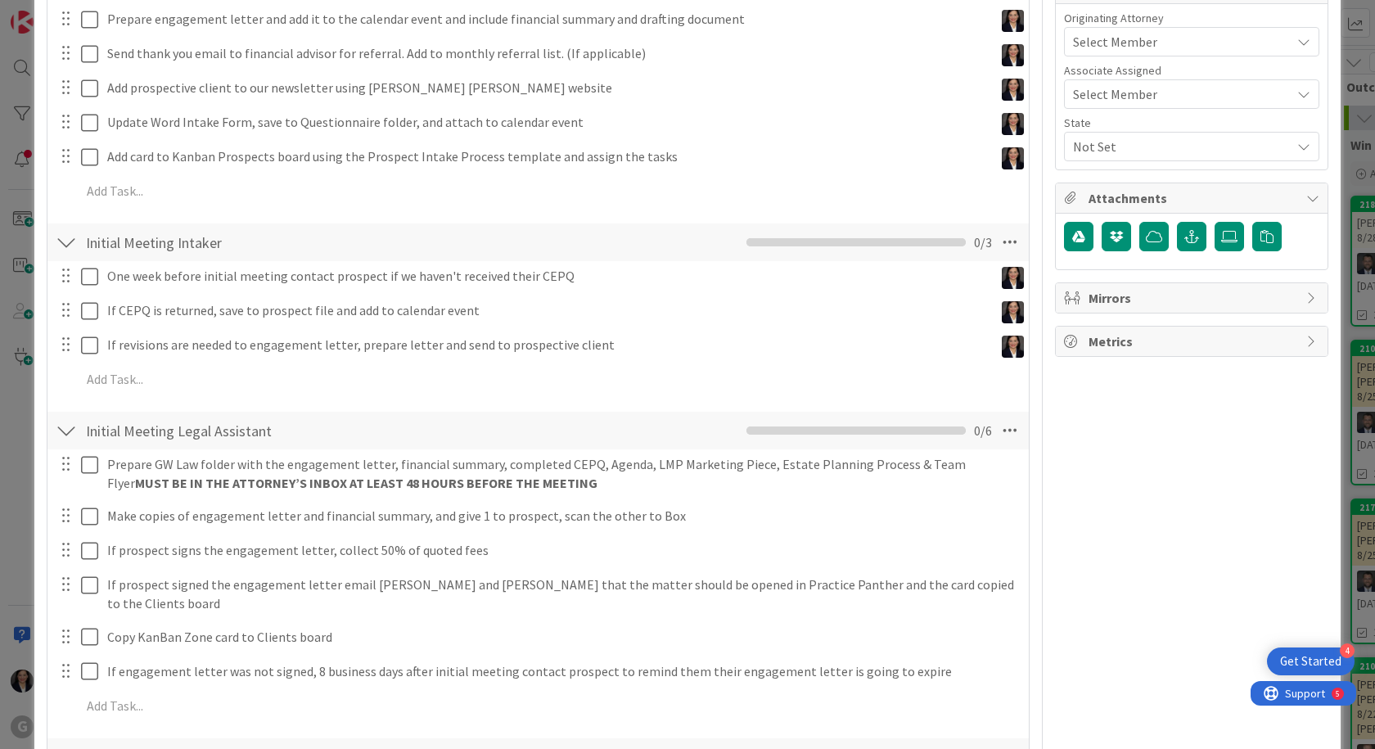
scroll to position [491, 0]
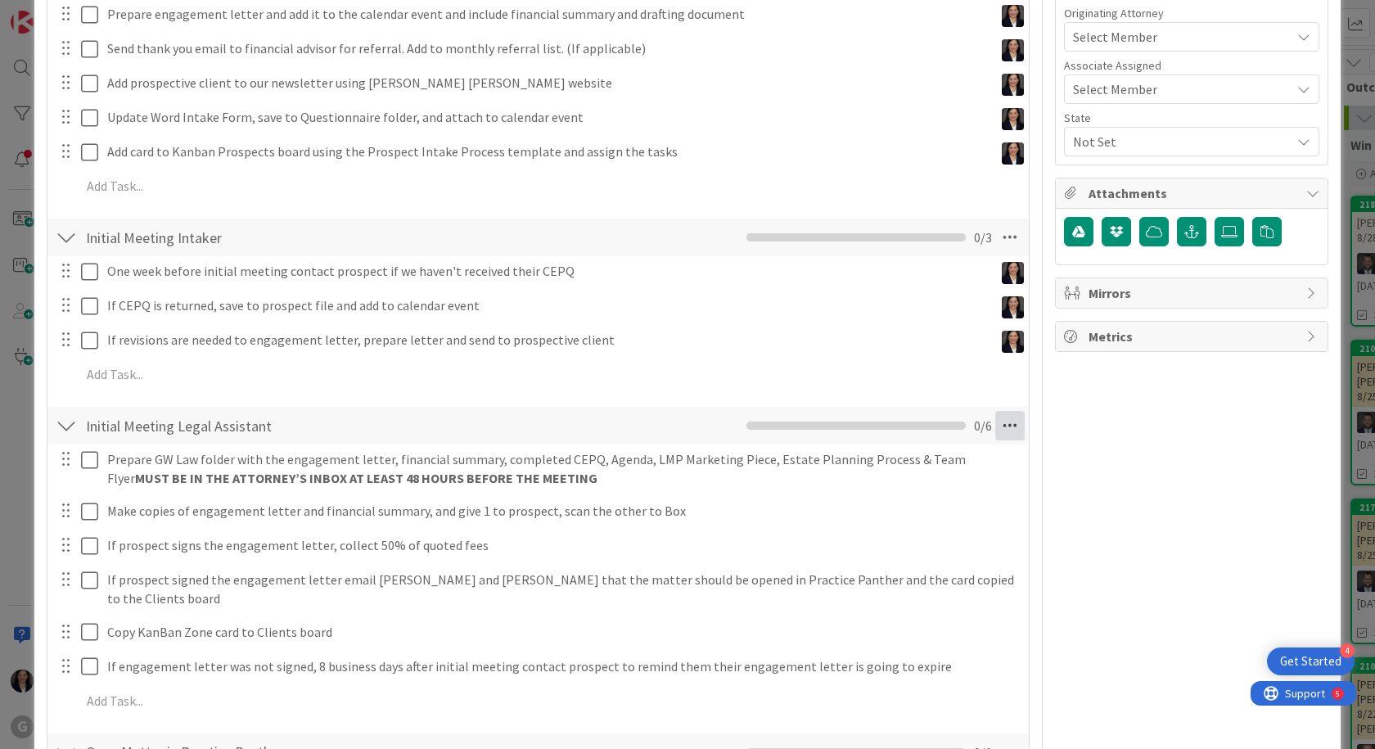
click at [1000, 429] on icon at bounding box center [1009, 425] width 29 height 29
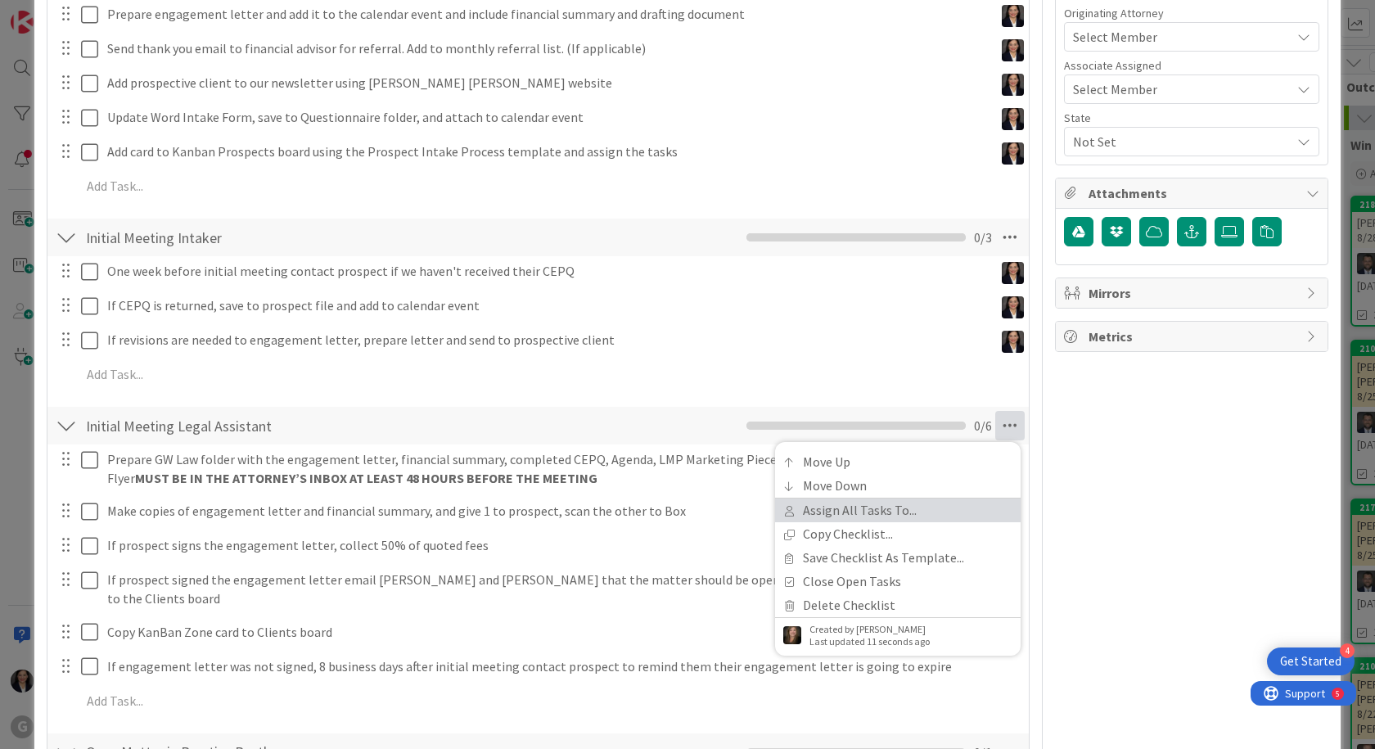
click at [909, 521] on link "Assign All Tasks To..." at bounding box center [898, 511] width 246 height 24
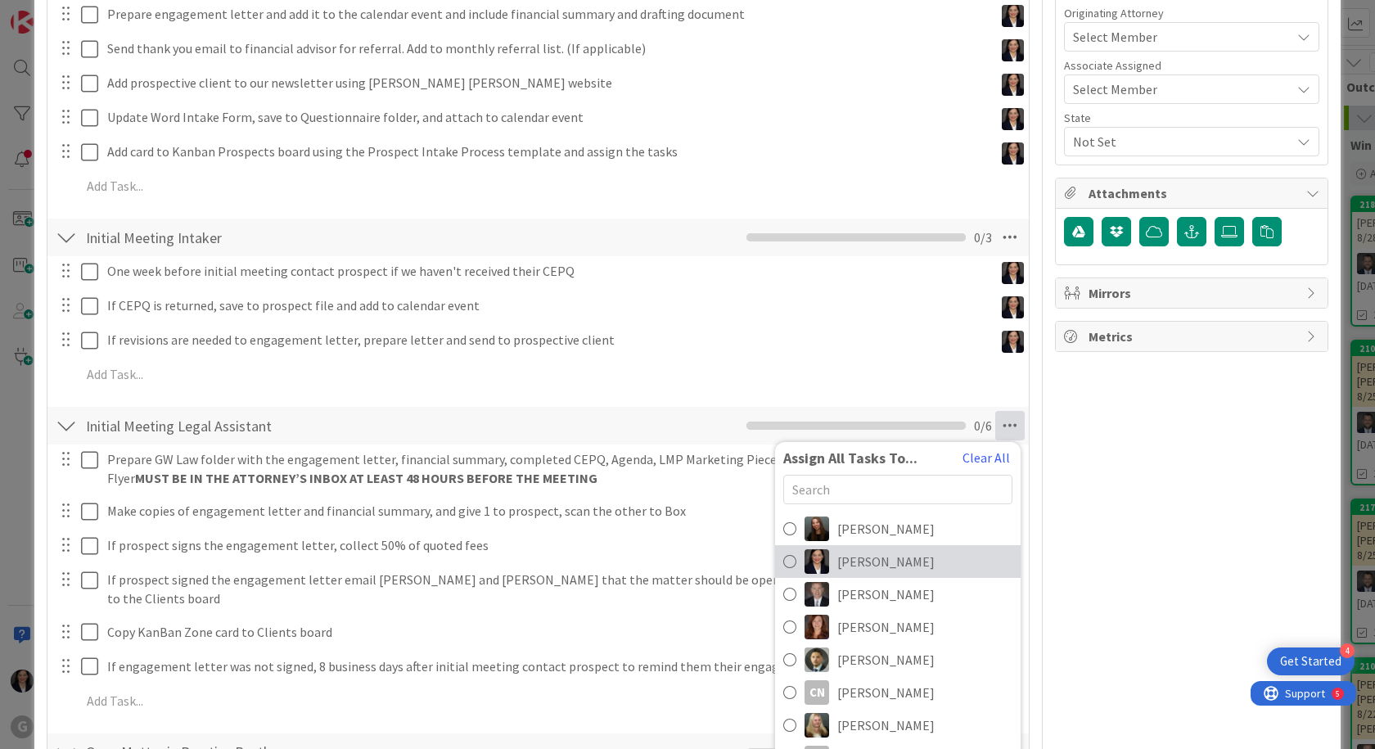
click at [897, 567] on span "[PERSON_NAME]" at bounding box center [885, 562] width 97 height 20
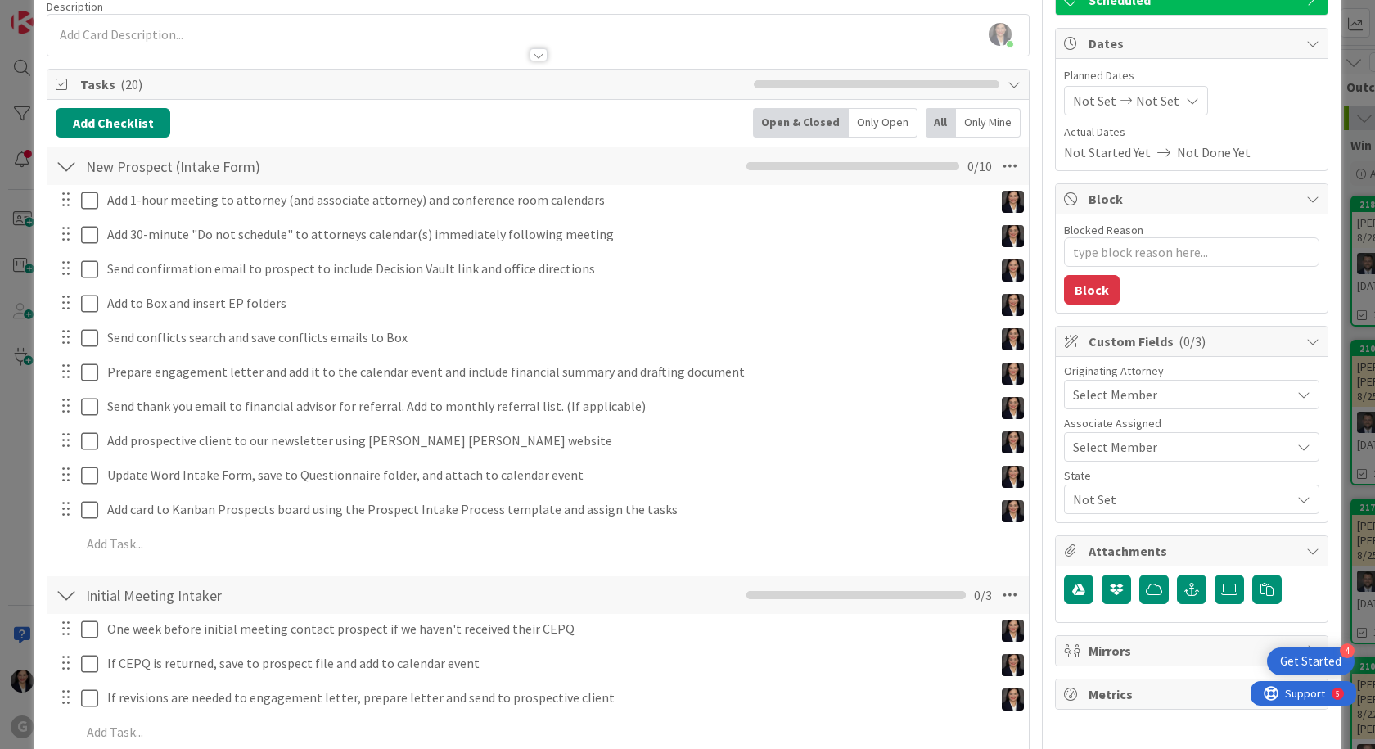
scroll to position [0, 0]
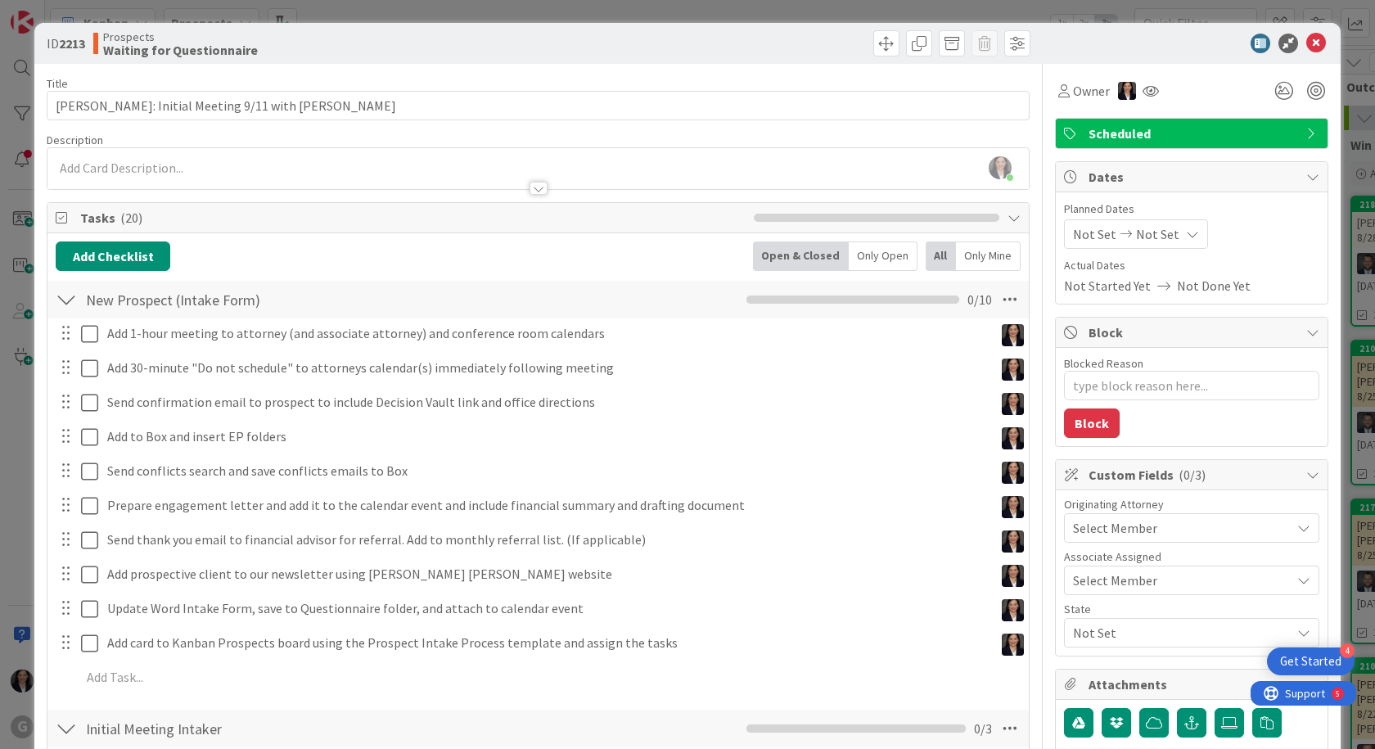
click at [1096, 171] on span "Dates" at bounding box center [1194, 177] width 210 height 20
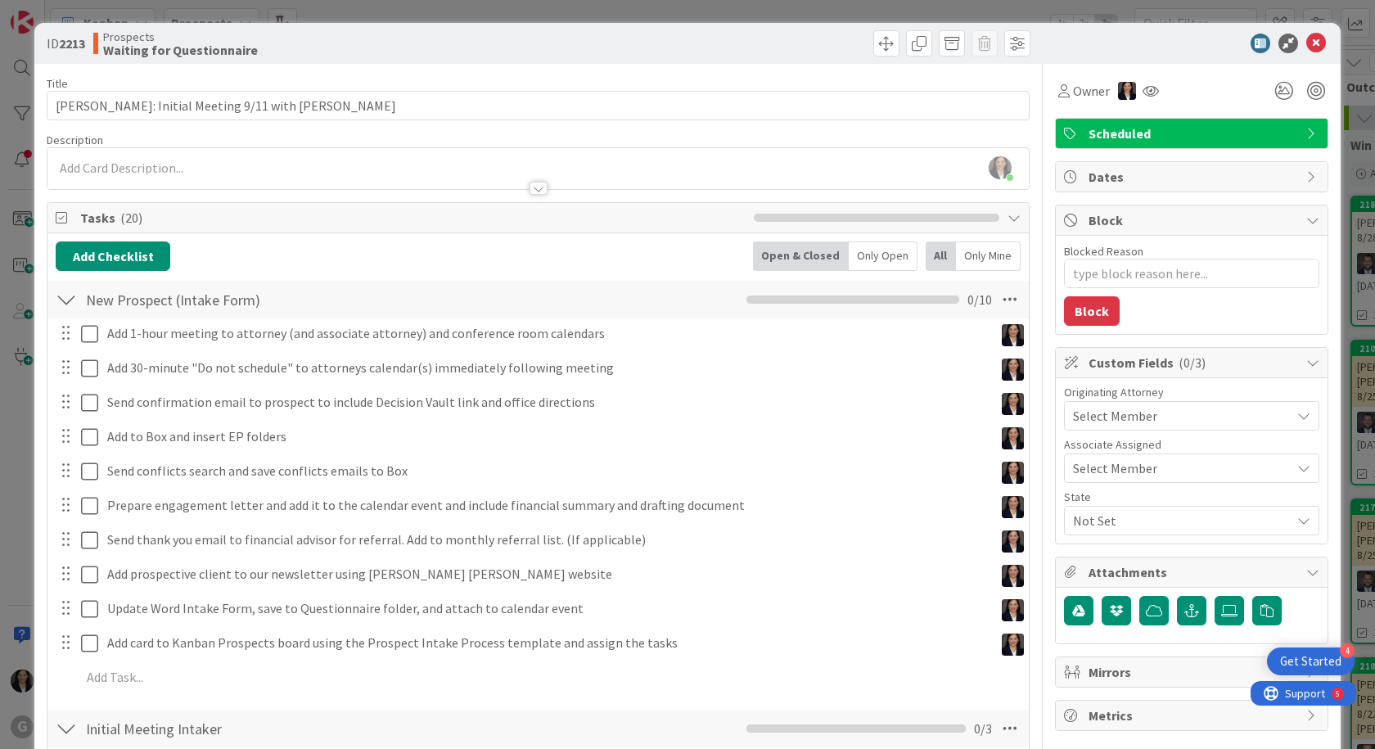
click at [1097, 171] on span "Dates" at bounding box center [1194, 177] width 210 height 20
type textarea "x"
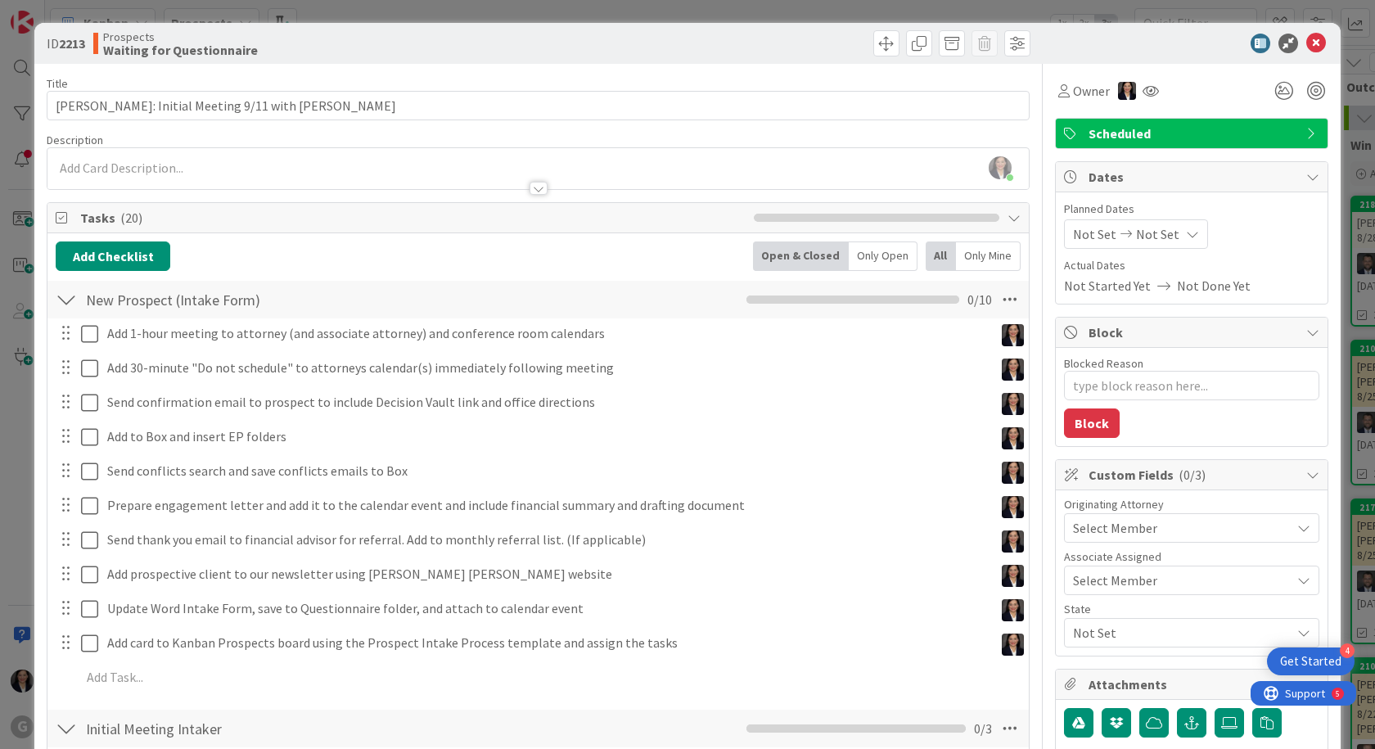
click at [1091, 239] on span "Not Set" at bounding box center [1094, 234] width 43 height 20
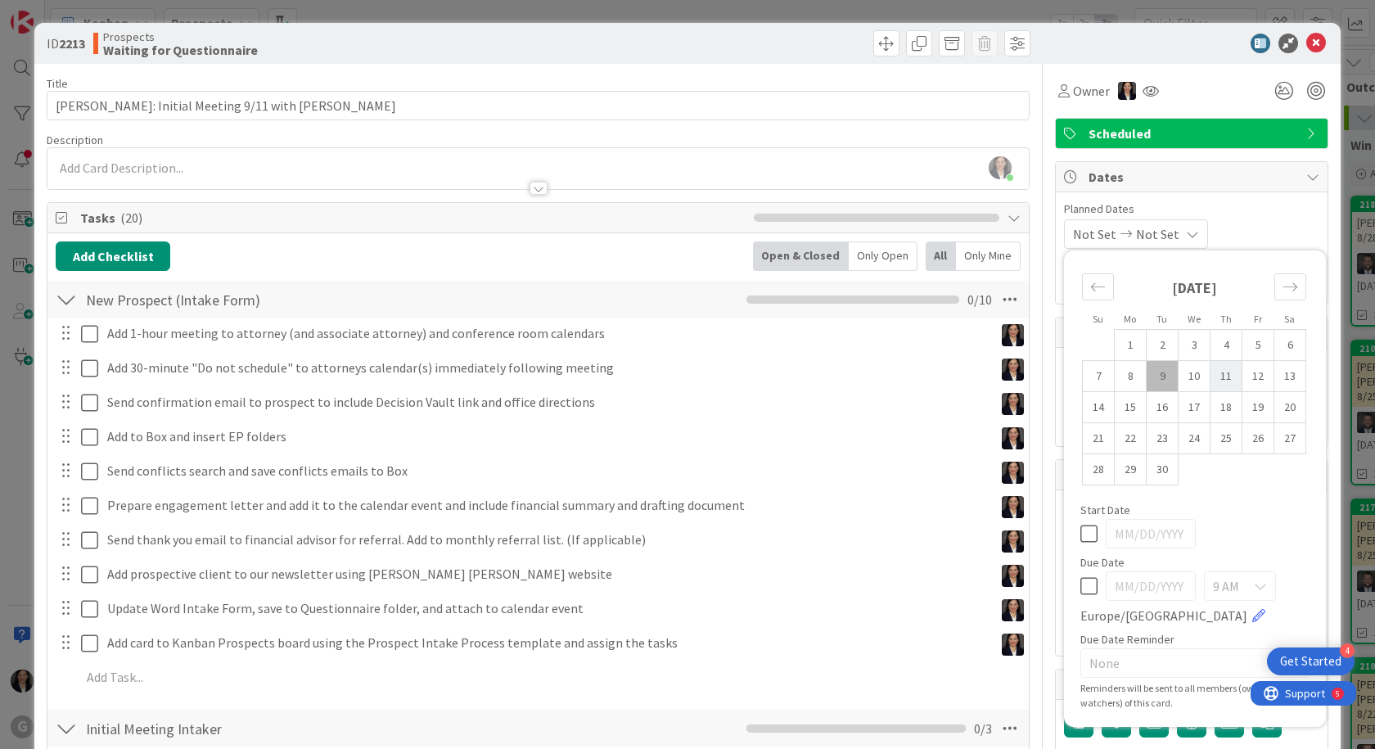
click at [1215, 382] on td "11" at bounding box center [1227, 376] width 32 height 31
type input "[DATE]"
click at [1230, 219] on div "[DATE] Not Set Su Mo Tu We Th Fr Sa [DATE] 1 2 3 4 5 6 7 8 9 10 11 12 13 14 15 …" at bounding box center [1191, 233] width 255 height 29
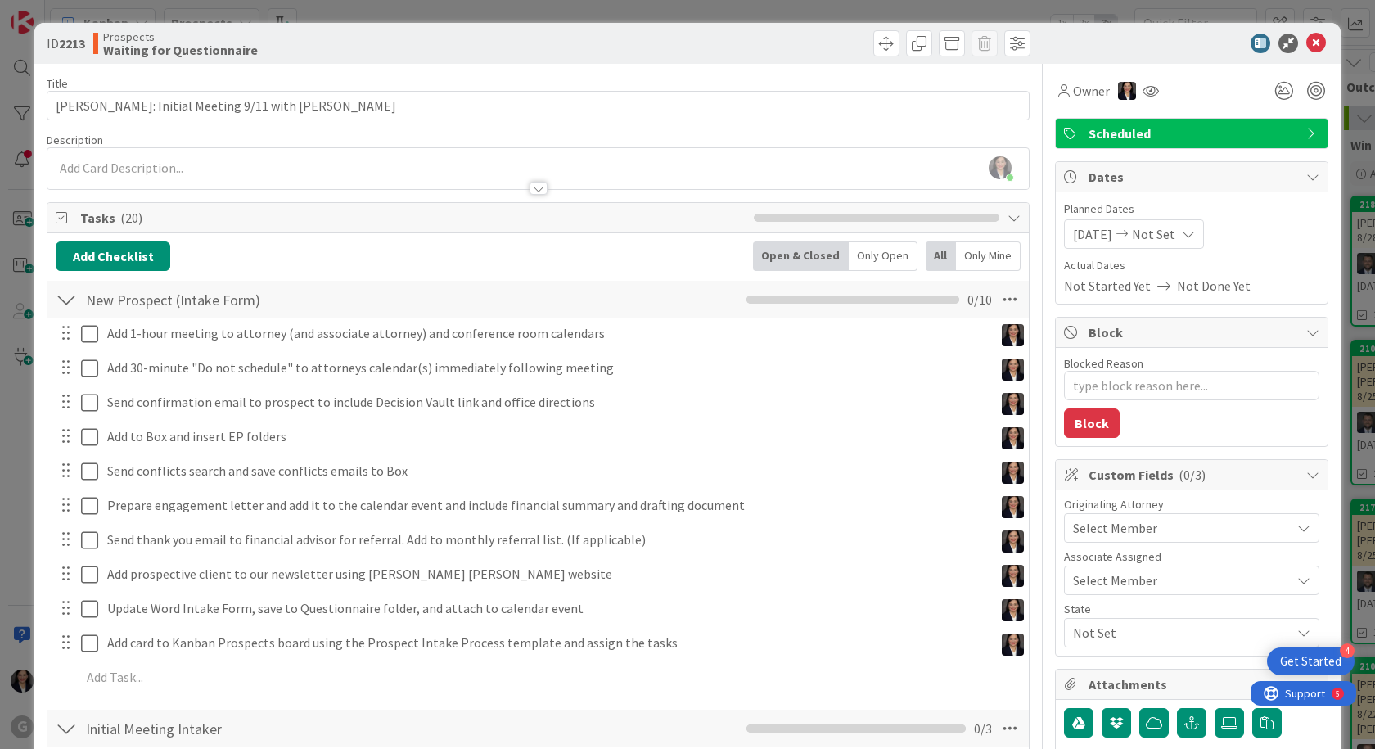
click at [1112, 517] on div "Select Member" at bounding box center [1191, 527] width 255 height 29
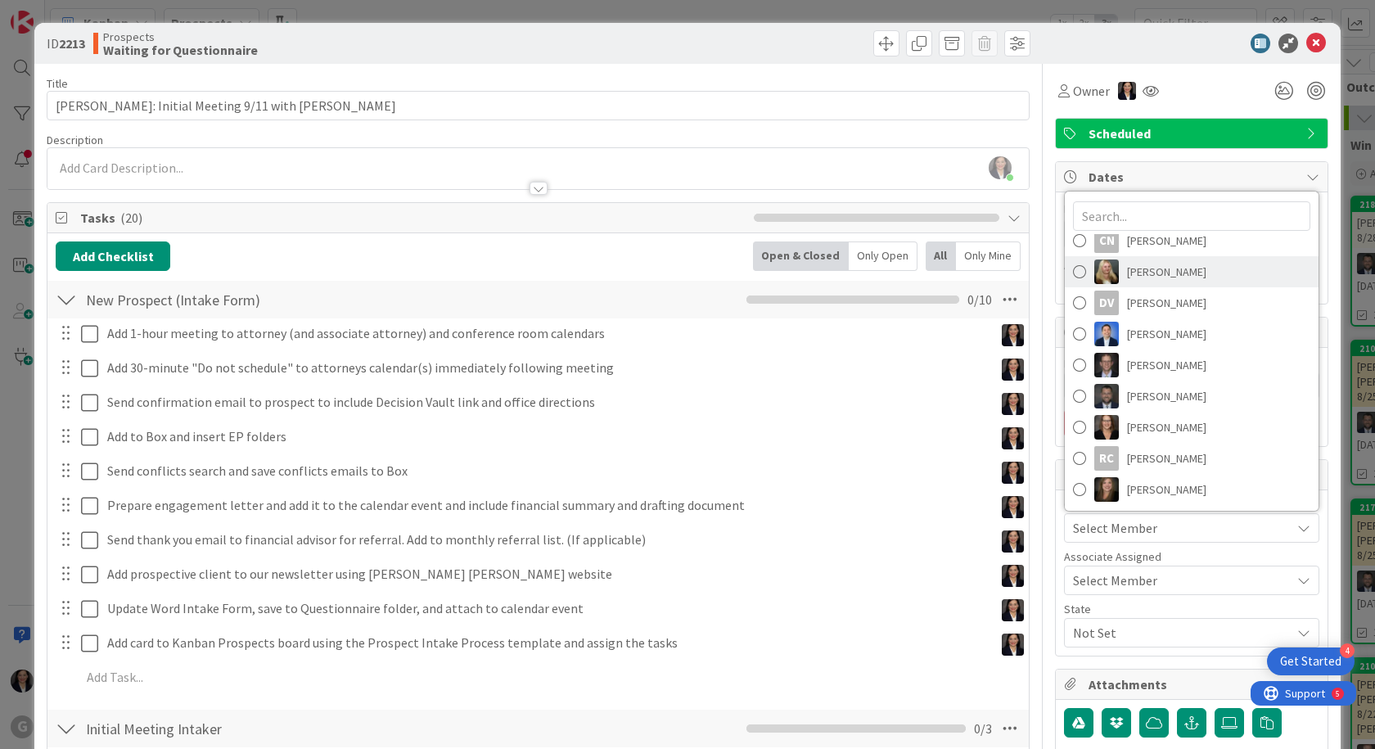
scroll to position [165, 0]
click at [1150, 401] on span "[PERSON_NAME]" at bounding box center [1166, 395] width 79 height 25
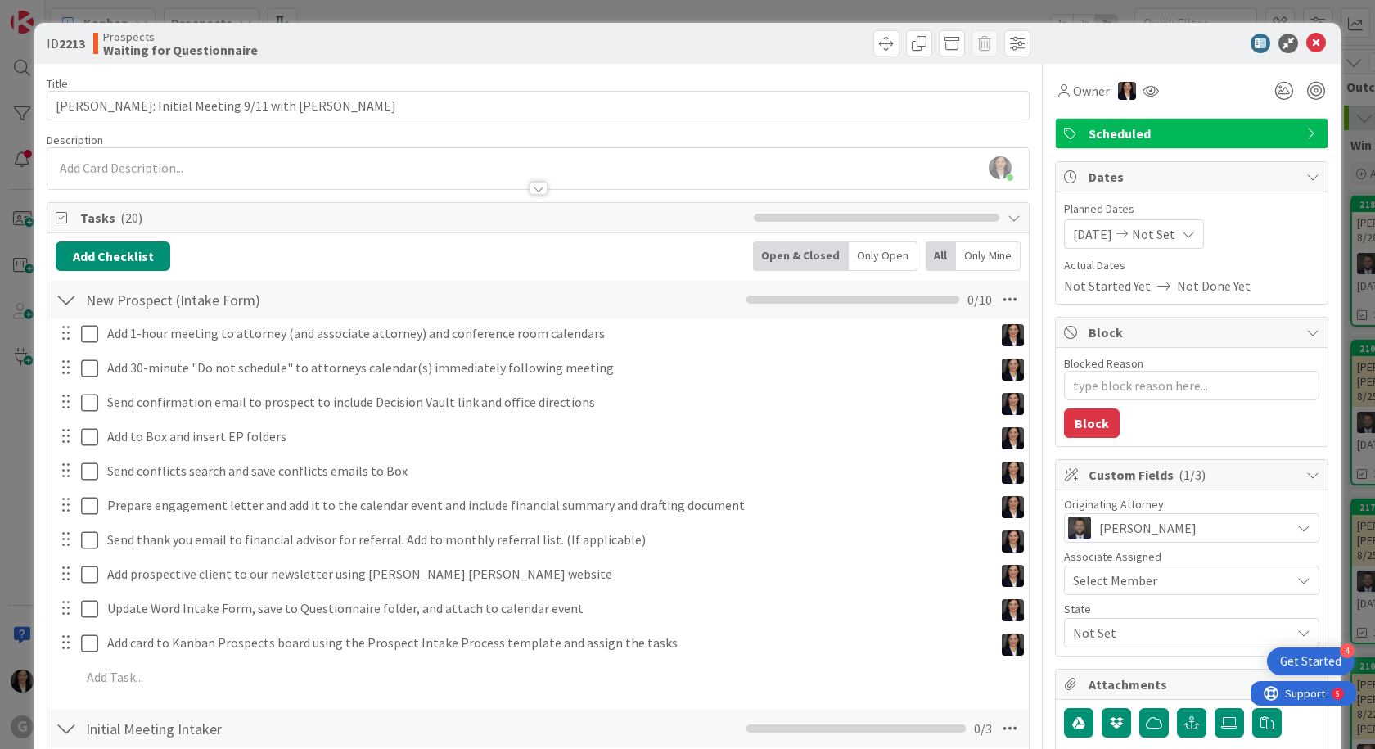
click at [1175, 584] on div "Select Member" at bounding box center [1182, 581] width 218 height 20
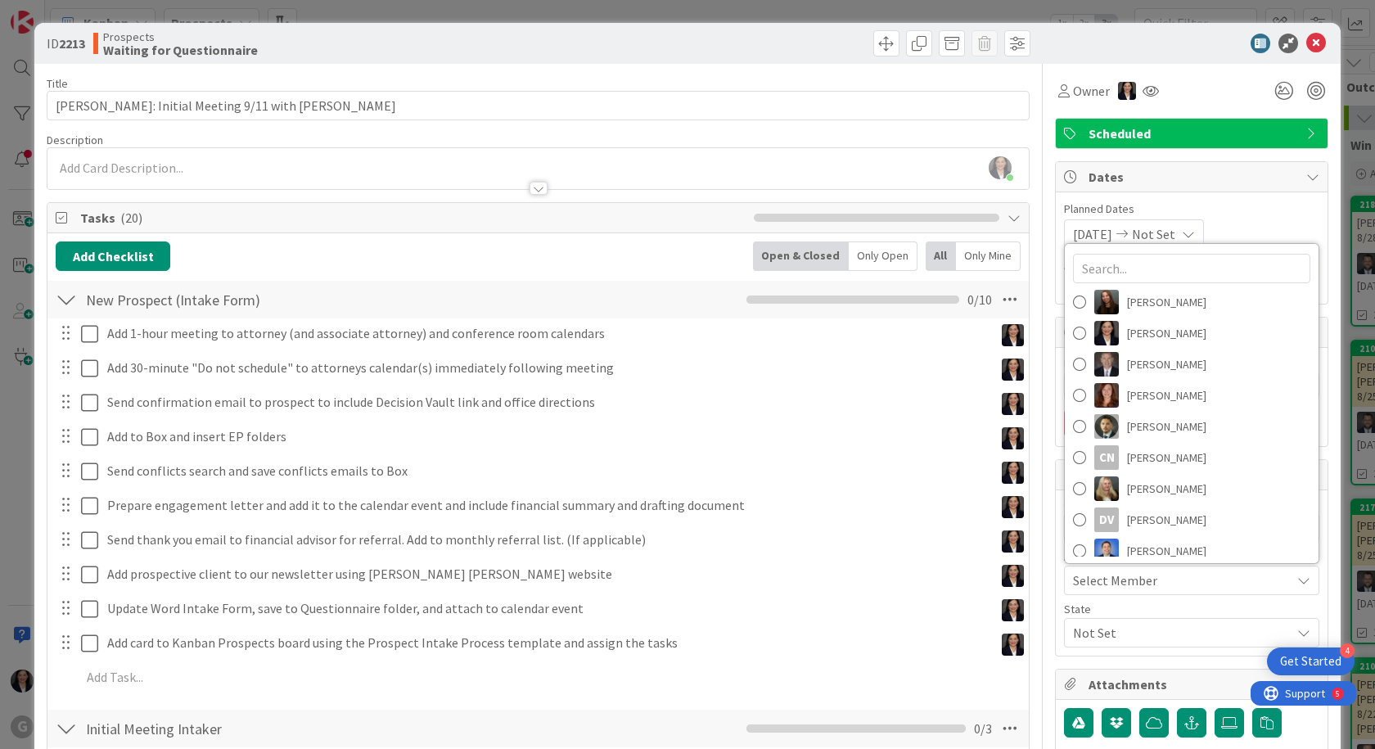
click at [1178, 586] on div "Select Member" at bounding box center [1182, 581] width 218 height 20
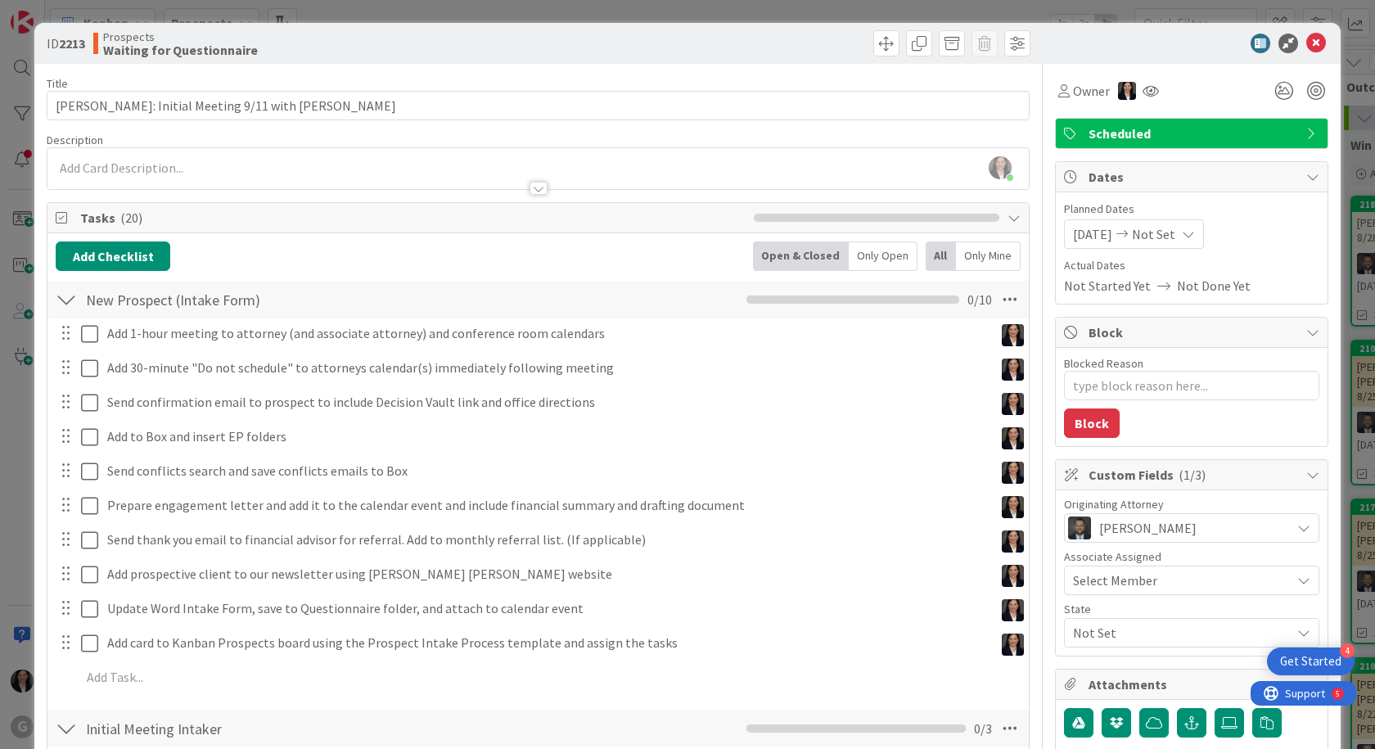
click at [1122, 634] on span "Not Set" at bounding box center [1182, 633] width 218 height 20
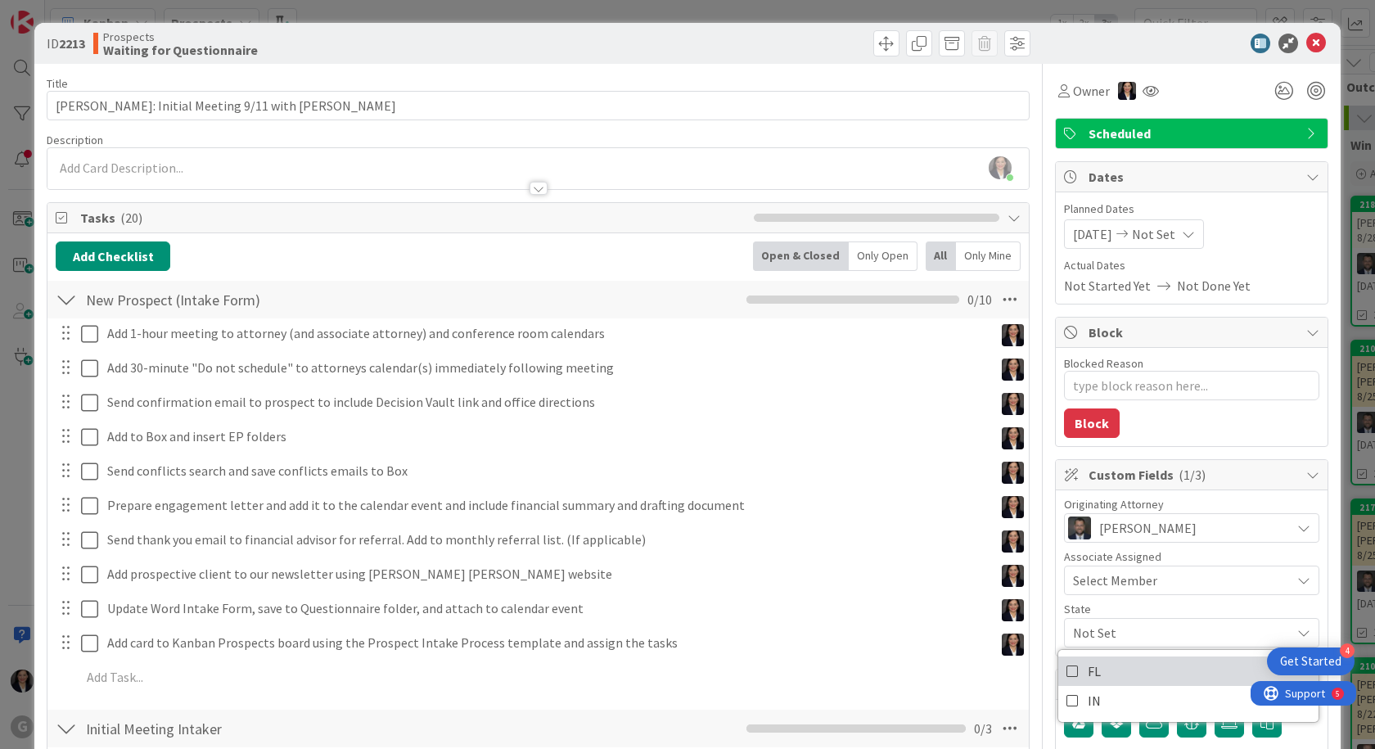
click at [1108, 681] on link "FL" at bounding box center [1188, 671] width 260 height 29
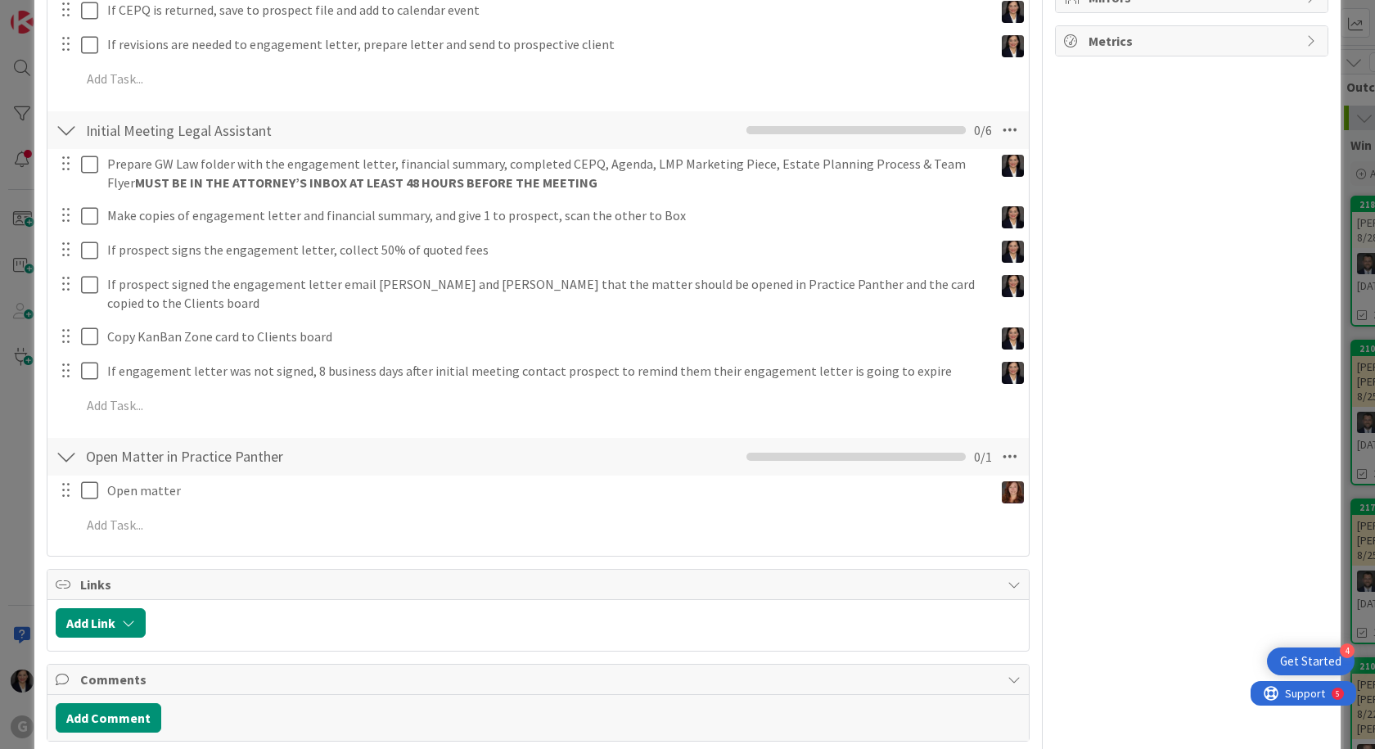
click at [1176, 577] on div "Owner Scheduled Dates Planned Dates [DATE] Not Set Su Mo Tu We Th Fr Sa [DATE] …" at bounding box center [1191, 86] width 273 height 1618
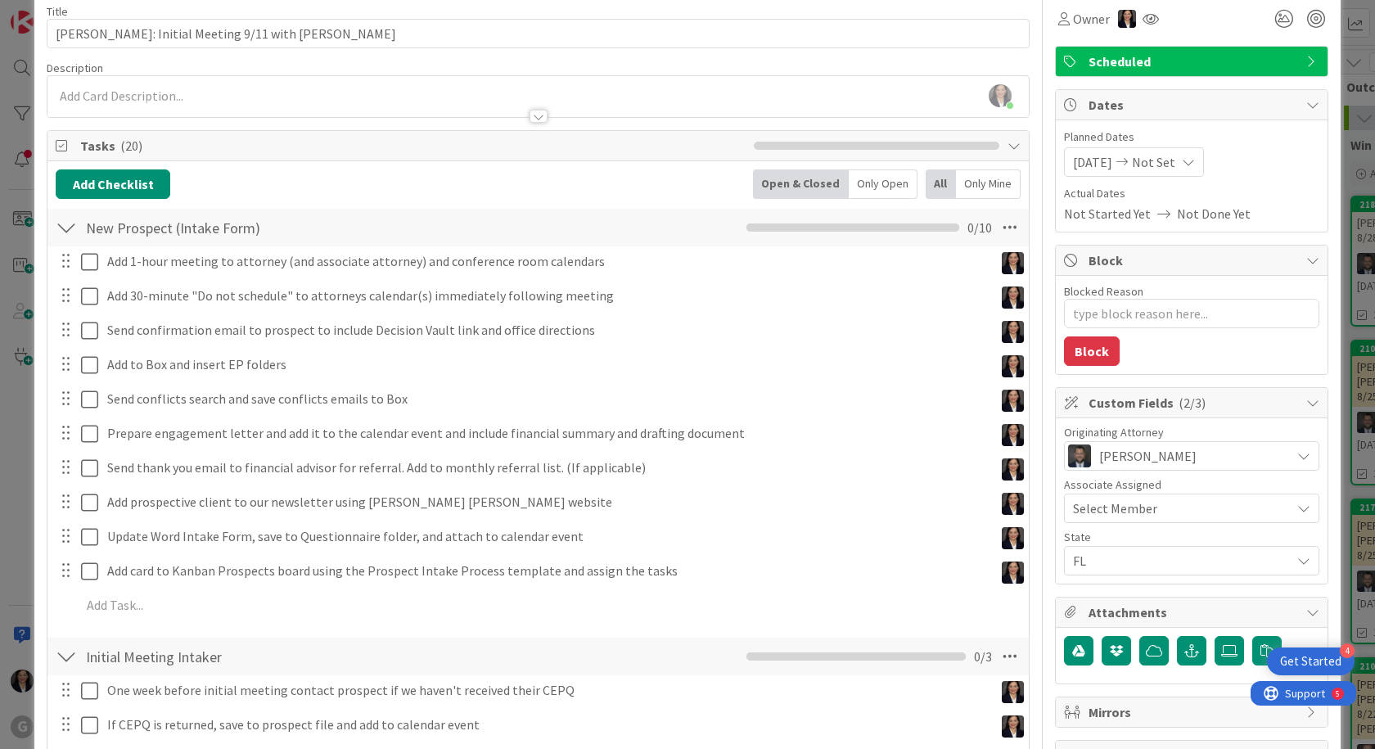
scroll to position [0, 0]
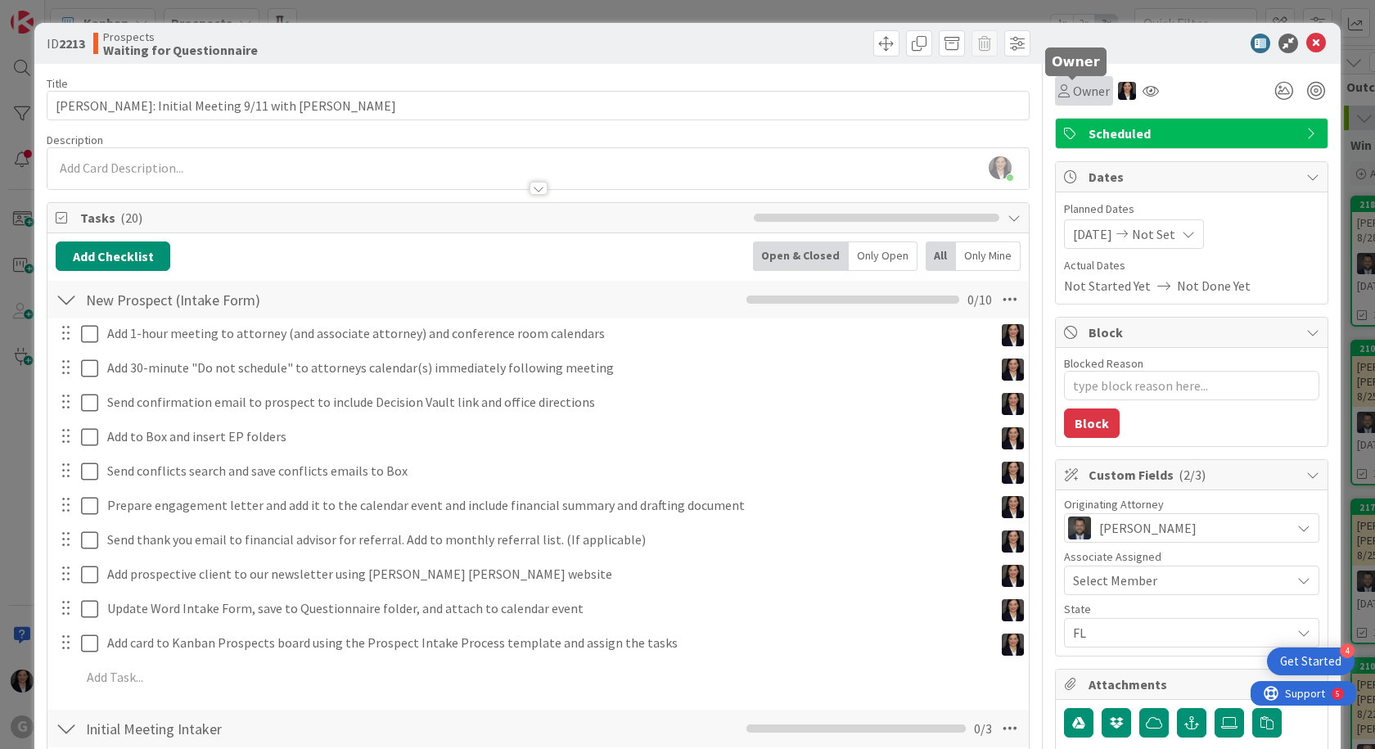
click at [1073, 88] on span "Owner" at bounding box center [1091, 91] width 37 height 20
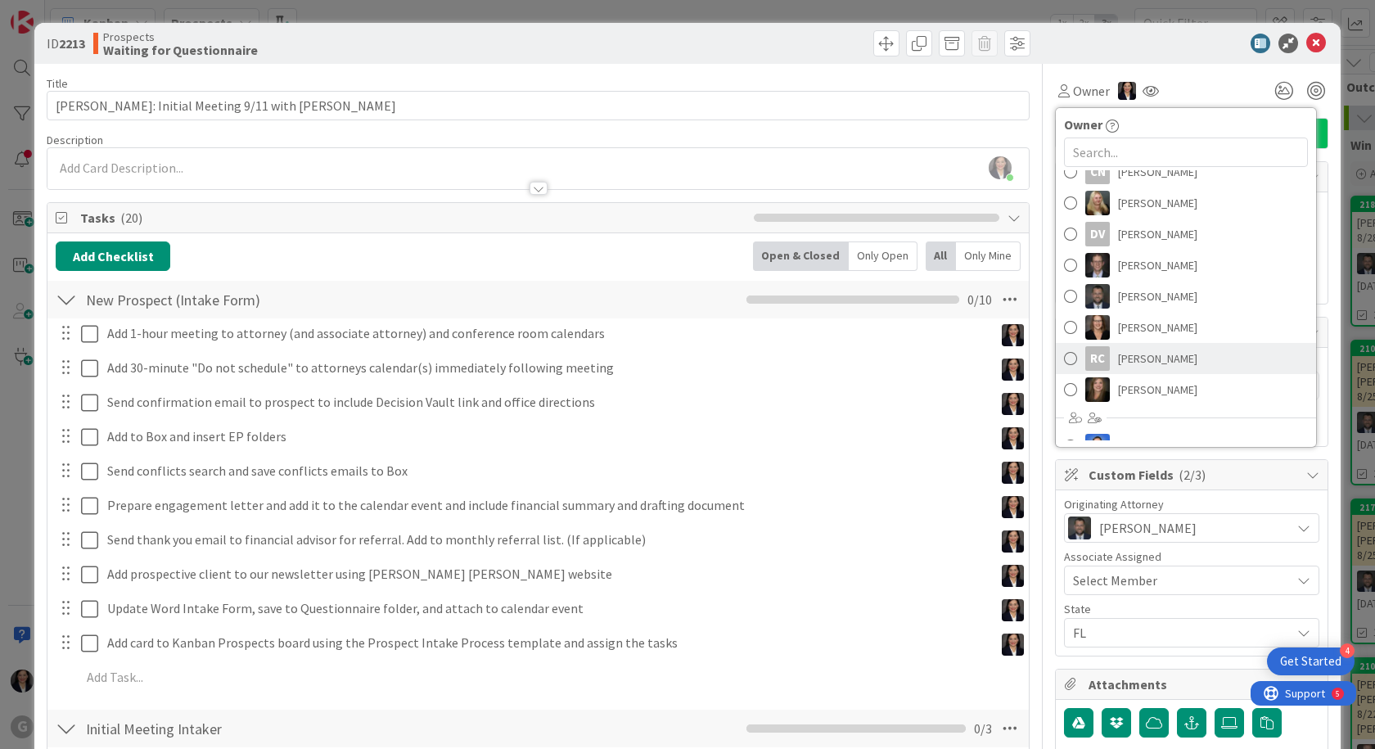
scroll to position [241, 0]
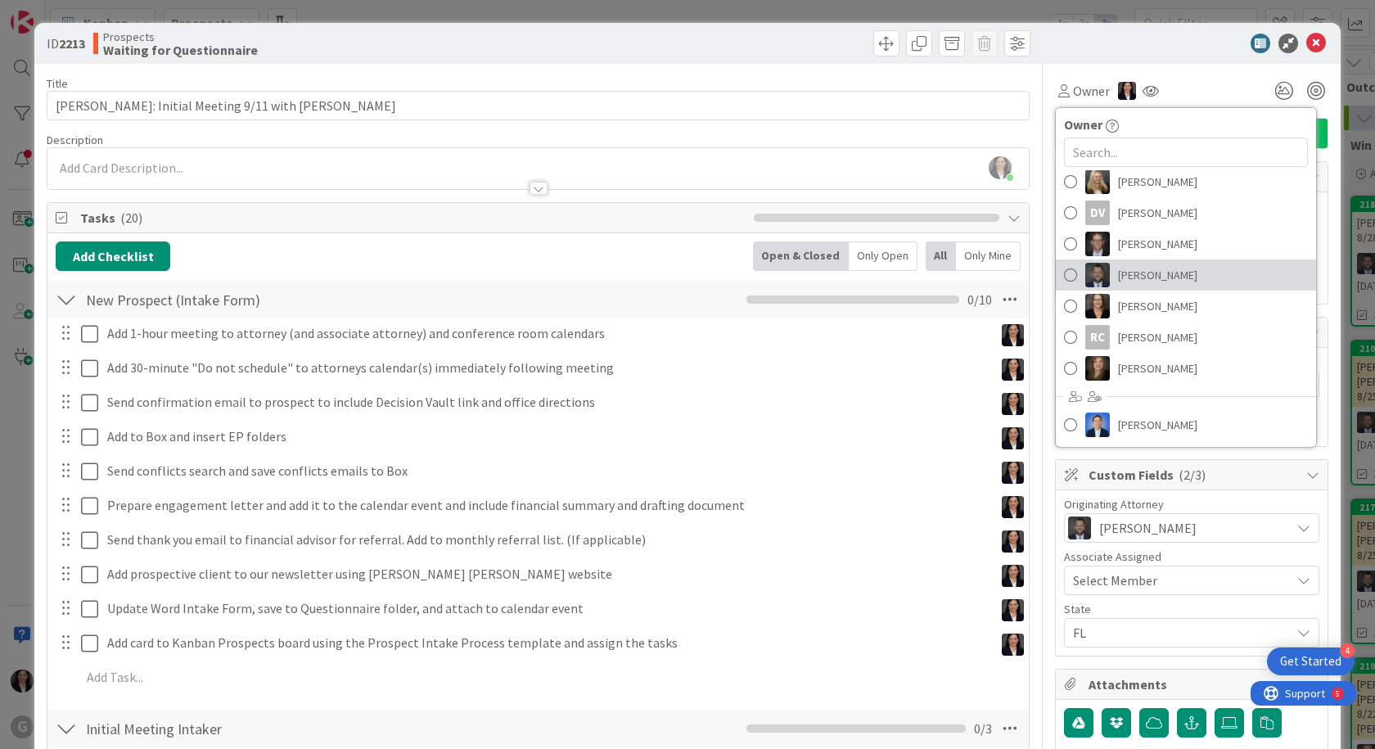
click at [1145, 280] on span "[PERSON_NAME]" at bounding box center [1157, 275] width 79 height 25
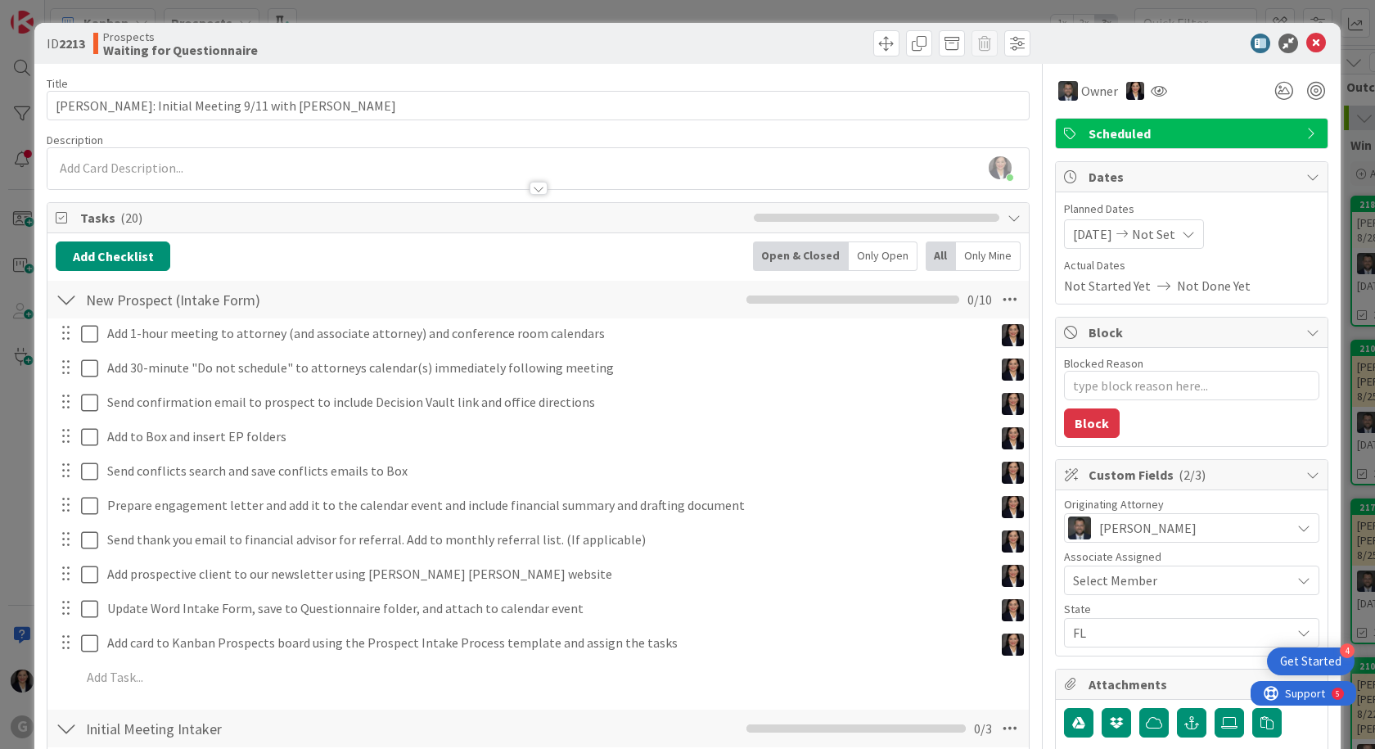
type textarea "x"
click at [1307, 43] on icon at bounding box center [1317, 44] width 20 height 20
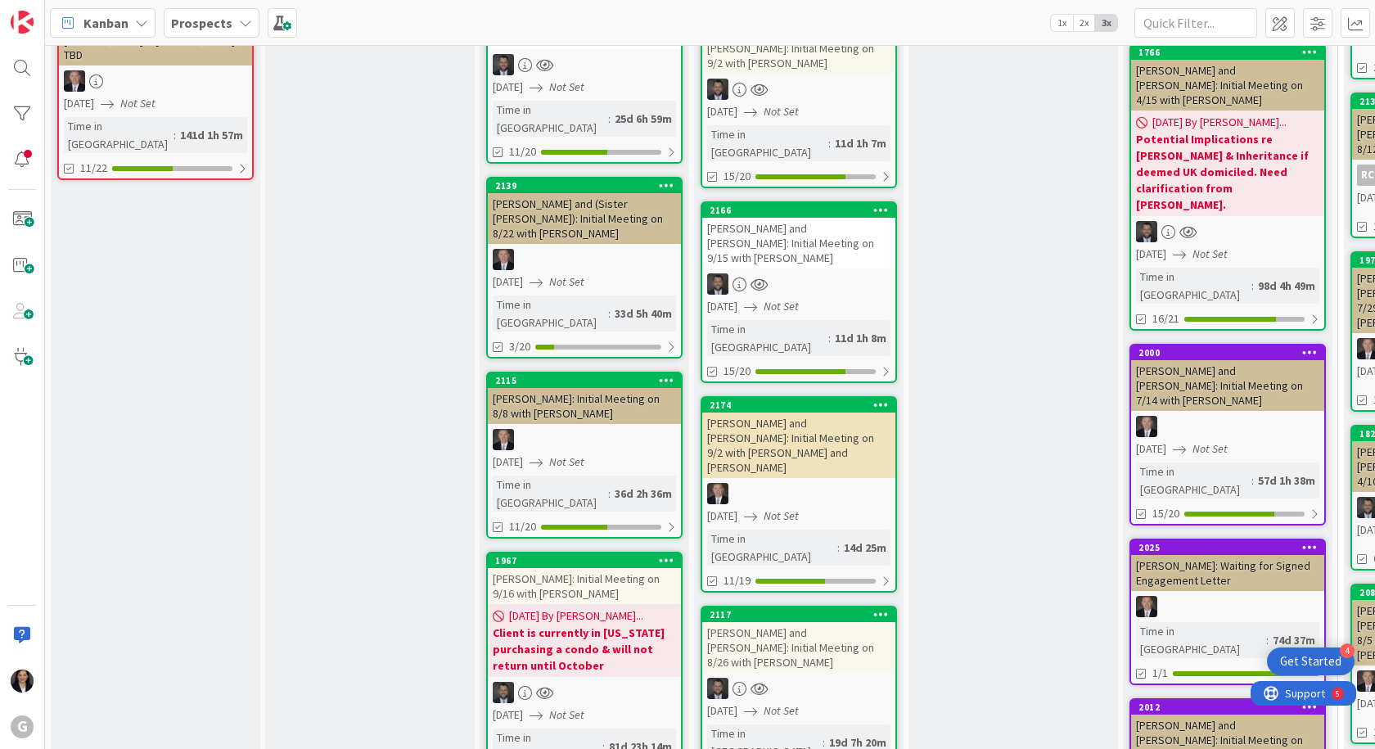
scroll to position [900, 0]
